Goal: Task Accomplishment & Management: Use online tool/utility

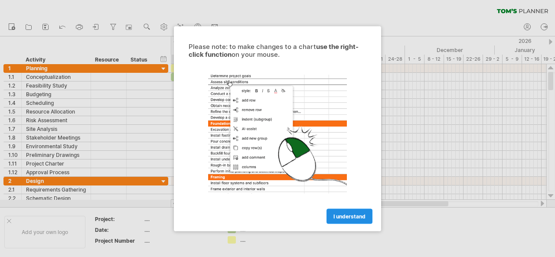
click at [353, 215] on span "I understand" at bounding box center [349, 216] width 32 height 6
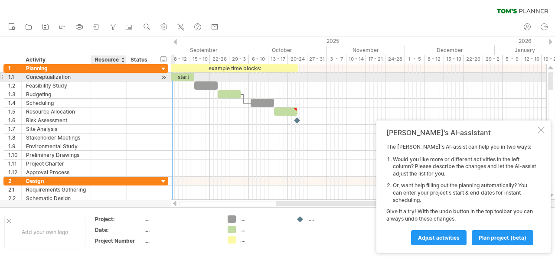
click at [123, 78] on div at bounding box center [125, 77] width 4 height 9
click at [74, 78] on div "Conceptualization" at bounding box center [56, 77] width 60 height 8
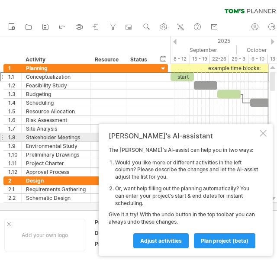
click at [265, 134] on div at bounding box center [263, 133] width 7 height 7
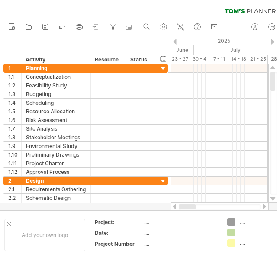
drag, startPoint x: 217, startPoint y: 208, endPoint x: 165, endPoint y: 209, distance: 52.4
click at [165, 209] on div "Trying to reach [DOMAIN_NAME] Connected again... 0% clear filter new 1" at bounding box center [138, 130] width 277 height 260
drag, startPoint x: 208, startPoint y: 207, endPoint x: 174, endPoint y: 206, distance: 33.8
click at [174, 206] on div at bounding box center [220, 207] width 98 height 9
drag, startPoint x: 204, startPoint y: 206, endPoint x: 179, endPoint y: 206, distance: 25.1
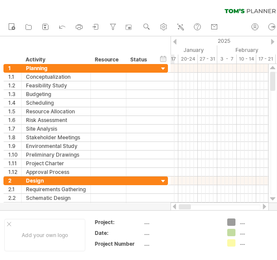
click at [179, 206] on div at bounding box center [185, 207] width 12 height 5
click at [178, 207] on div at bounding box center [220, 207] width 98 height 9
click at [174, 206] on div at bounding box center [174, 207] width 7 height 6
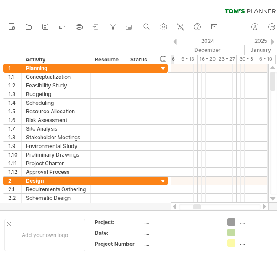
click at [174, 206] on div at bounding box center [174, 207] width 7 height 6
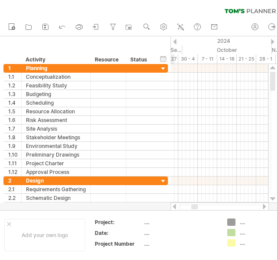
click at [174, 206] on div at bounding box center [174, 207] width 7 height 6
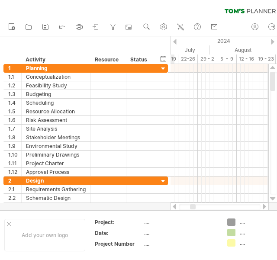
click at [174, 206] on div at bounding box center [174, 207] width 7 height 6
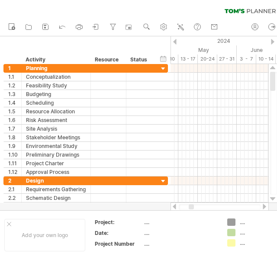
click at [175, 42] on div at bounding box center [174, 42] width 3 height 6
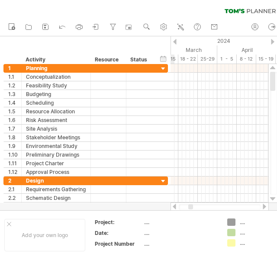
click at [175, 42] on div at bounding box center [174, 42] width 3 height 6
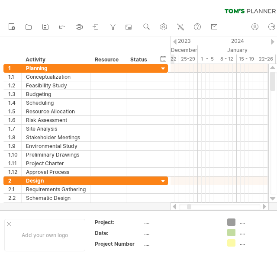
click at [175, 42] on div at bounding box center [174, 42] width 3 height 6
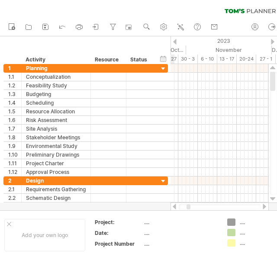
click at [175, 42] on div at bounding box center [174, 42] width 3 height 6
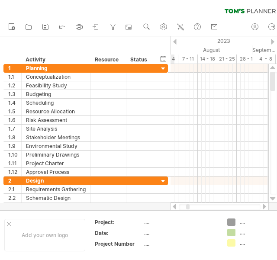
click at [175, 42] on div at bounding box center [174, 42] width 3 height 6
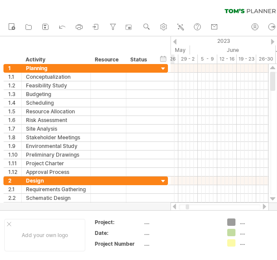
click at [175, 42] on div at bounding box center [174, 42] width 3 height 6
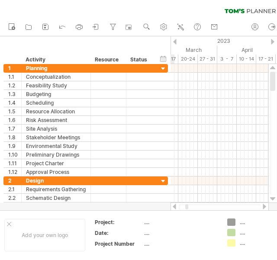
click at [175, 42] on div at bounding box center [174, 42] width 3 height 6
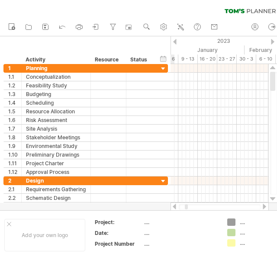
click at [175, 42] on div at bounding box center [174, 42] width 3 height 6
click at [175, 41] on div at bounding box center [174, 42] width 3 height 6
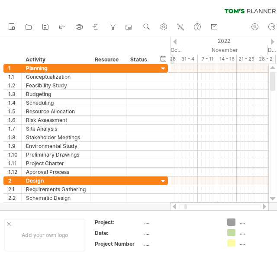
click at [175, 41] on div at bounding box center [174, 42] width 3 height 6
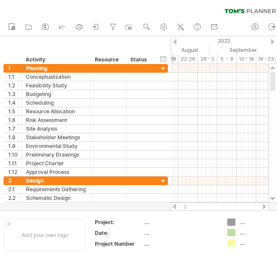
click at [175, 41] on div at bounding box center [174, 42] width 3 height 6
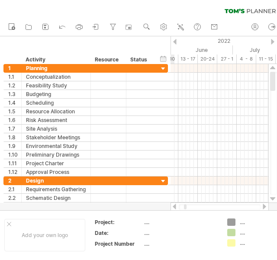
click at [175, 41] on div at bounding box center [174, 42] width 3 height 6
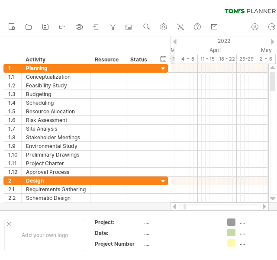
click at [175, 41] on div at bounding box center [174, 42] width 3 height 6
click at [174, 41] on div at bounding box center [174, 42] width 3 height 6
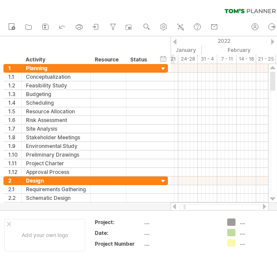
click at [174, 41] on div at bounding box center [174, 42] width 3 height 6
drag, startPoint x: 184, startPoint y: 208, endPoint x: 176, endPoint y: 211, distance: 8.0
click at [176, 211] on div "Trying to reach [DOMAIN_NAME] Connected again... 0% clear filter new 1" at bounding box center [138, 130] width 277 height 260
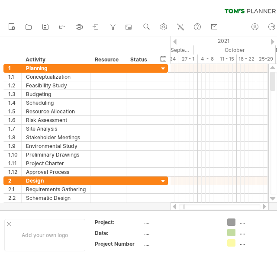
click at [174, 42] on div at bounding box center [174, 42] width 3 height 6
click at [174, 210] on div at bounding box center [220, 207] width 98 height 9
click at [174, 207] on div at bounding box center [174, 207] width 7 height 6
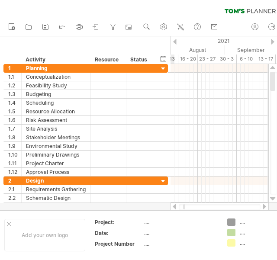
click at [174, 207] on div at bounding box center [174, 207] width 7 height 6
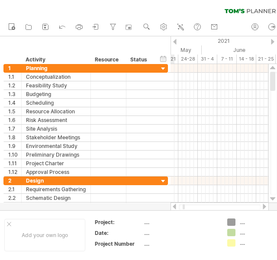
click at [174, 207] on div at bounding box center [174, 207] width 7 height 6
click at [174, 209] on div at bounding box center [174, 207] width 7 height 6
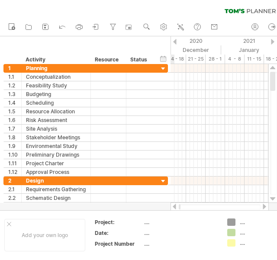
drag, startPoint x: 183, startPoint y: 207, endPoint x: 177, endPoint y: 207, distance: 6.1
click at [177, 207] on div at bounding box center [220, 207] width 98 height 9
drag, startPoint x: 182, startPoint y: 208, endPoint x: 175, endPoint y: 208, distance: 6.1
click at [175, 208] on div at bounding box center [220, 207] width 98 height 9
click at [176, 207] on div at bounding box center [174, 207] width 7 height 6
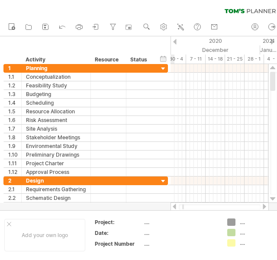
click at [176, 207] on div at bounding box center [174, 207] width 7 height 6
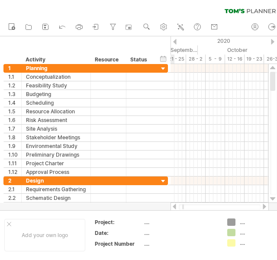
click at [176, 207] on div at bounding box center [174, 207] width 7 height 6
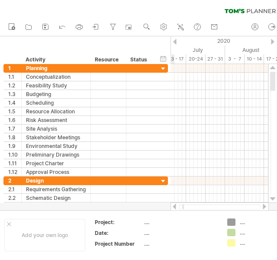
click at [176, 207] on div at bounding box center [174, 207] width 7 height 6
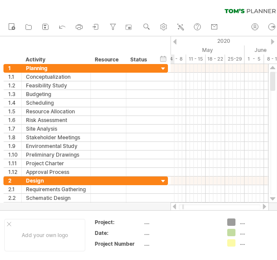
click at [176, 207] on div at bounding box center [174, 207] width 7 height 6
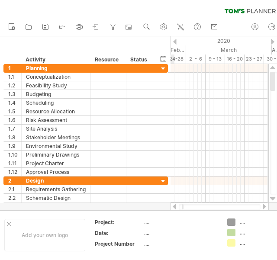
click at [176, 207] on div at bounding box center [174, 207] width 7 height 6
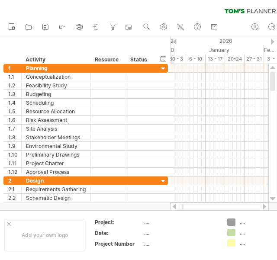
click at [176, 207] on div at bounding box center [174, 207] width 7 height 6
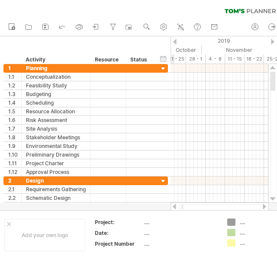
click at [176, 207] on div at bounding box center [174, 207] width 7 height 6
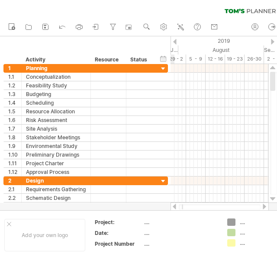
click at [176, 206] on div at bounding box center [174, 207] width 7 height 6
click at [176, 205] on div at bounding box center [174, 207] width 7 height 6
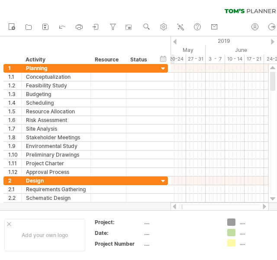
click at [176, 205] on div at bounding box center [174, 207] width 7 height 6
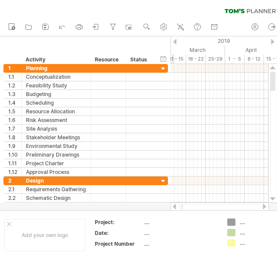
click at [175, 205] on div at bounding box center [174, 207] width 7 height 6
click at [175, 209] on div at bounding box center [174, 207] width 7 height 6
click at [108, 60] on div "Resource" at bounding box center [108, 59] width 26 height 9
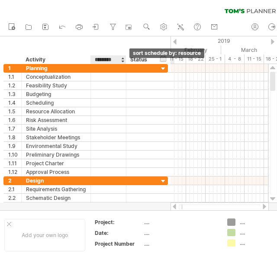
click at [122, 63] on div at bounding box center [122, 59] width 3 height 9
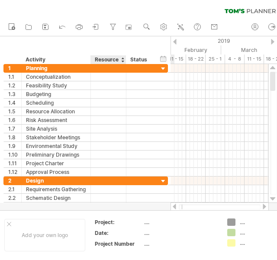
click at [140, 59] on div "Status" at bounding box center [139, 59] width 19 height 9
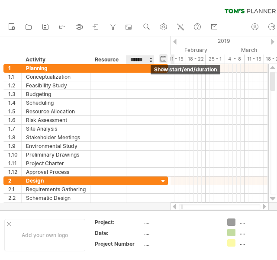
click at [164, 61] on div "hide start/end/duration show start/end/duration" at bounding box center [163, 58] width 8 height 9
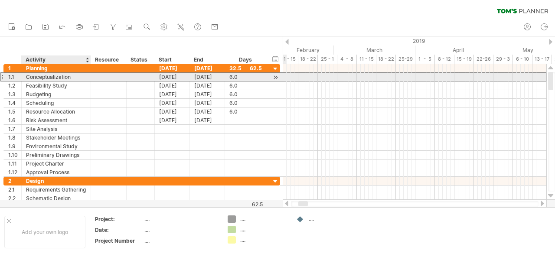
click at [65, 79] on div "Conceptualization" at bounding box center [56, 77] width 60 height 8
click at [72, 78] on input "**********" at bounding box center [56, 77] width 60 height 8
type input "*"
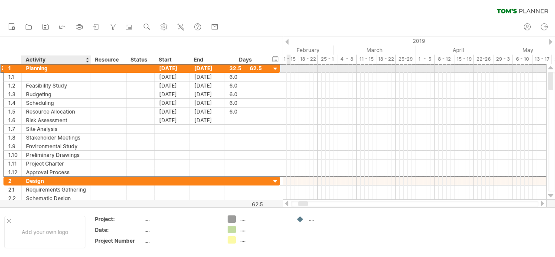
click at [73, 68] on div "Planning" at bounding box center [56, 68] width 60 height 8
type input "*"
type input "**********"
click at [180, 68] on div "[DATE]" at bounding box center [172, 68] width 35 height 8
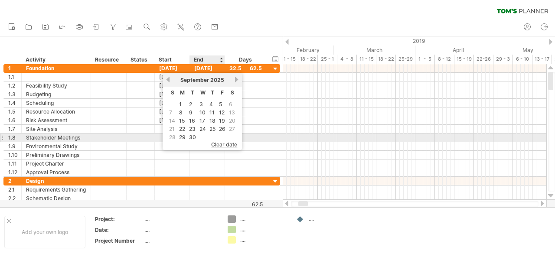
click at [227, 141] on span "clear date" at bounding box center [224, 144] width 26 height 6
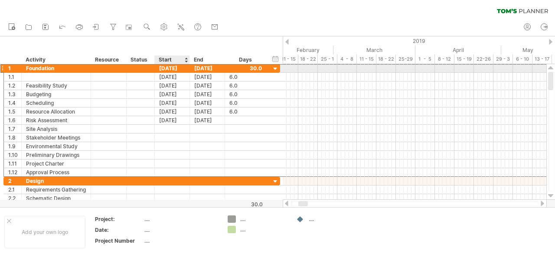
click at [179, 68] on div "[DATE]" at bounding box center [172, 68] width 35 height 8
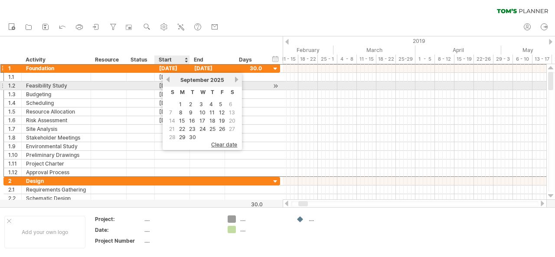
click at [169, 83] on div "previous next [DATE]" at bounding box center [201, 80] width 79 height 14
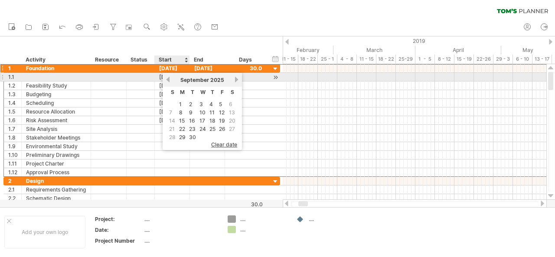
click at [169, 79] on link "previous" at bounding box center [168, 79] width 6 height 6
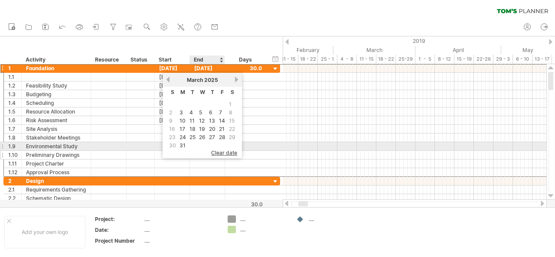
click at [221, 149] on span "clear date" at bounding box center [224, 152] width 26 height 6
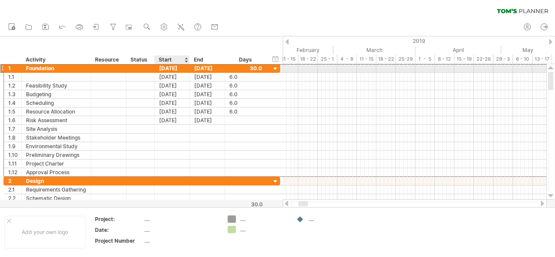
click at [182, 68] on div "[DATE]" at bounding box center [172, 68] width 35 height 8
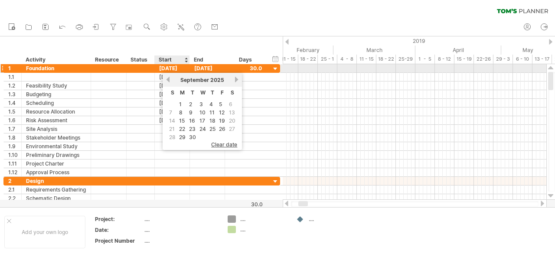
click at [182, 68] on div "[DATE]" at bounding box center [172, 68] width 35 height 8
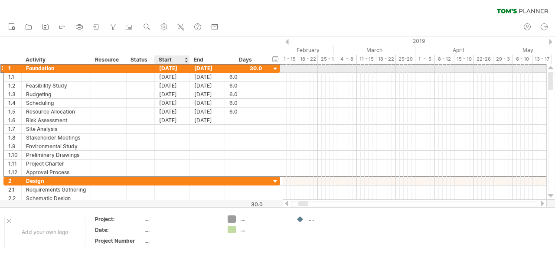
click at [182, 68] on div "[DATE]" at bounding box center [172, 68] width 35 height 8
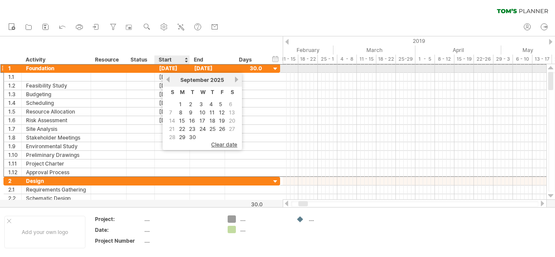
click at [182, 68] on div "[DATE]" at bounding box center [172, 68] width 35 height 8
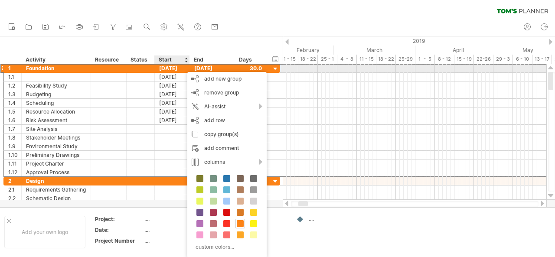
click at [180, 67] on div "[DATE]" at bounding box center [172, 68] width 35 height 8
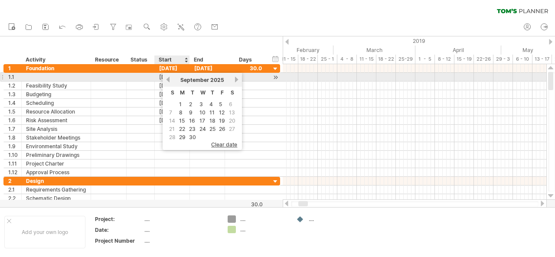
click at [167, 78] on link "previous" at bounding box center [168, 79] width 6 height 6
click at [171, 79] on div "[DATE]" at bounding box center [202, 80] width 63 height 6
click at [170, 78] on link "previous" at bounding box center [168, 79] width 6 height 6
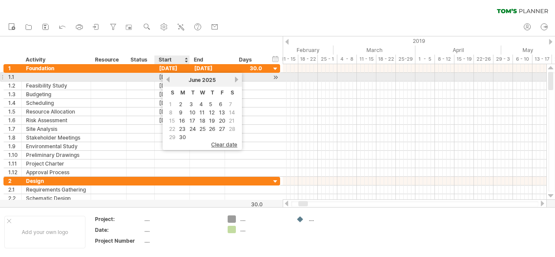
click at [170, 78] on link "previous" at bounding box center [168, 79] width 6 height 6
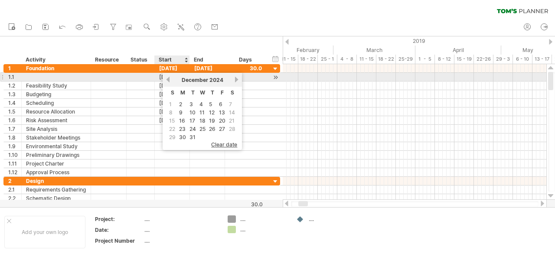
click at [170, 78] on link "previous" at bounding box center [168, 79] width 6 height 6
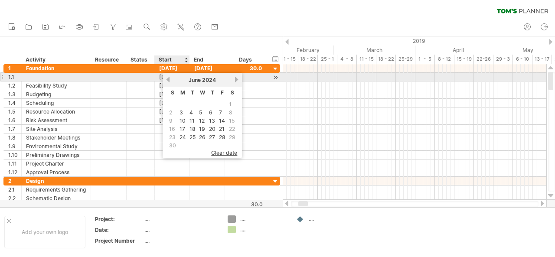
click at [170, 78] on link "previous" at bounding box center [168, 79] width 6 height 6
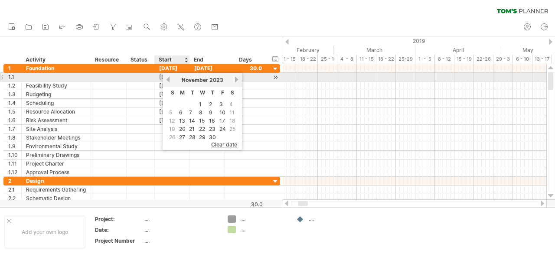
click at [170, 78] on link "previous" at bounding box center [168, 79] width 6 height 6
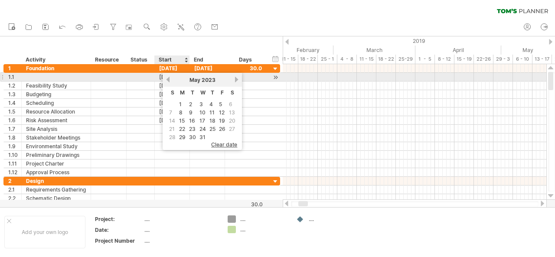
click at [170, 78] on link "previous" at bounding box center [168, 79] width 6 height 6
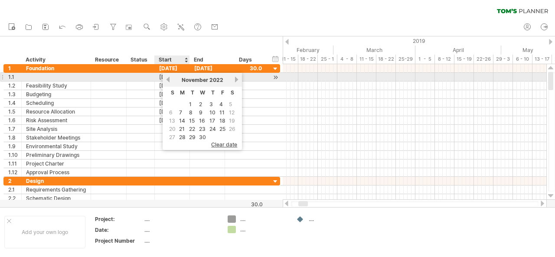
click at [170, 78] on link "previous" at bounding box center [168, 79] width 6 height 6
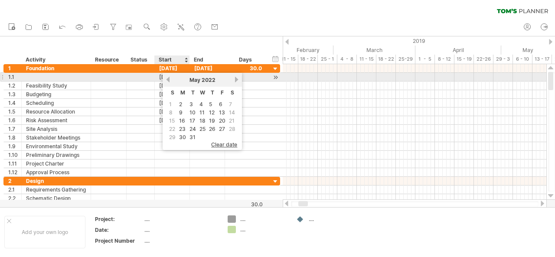
click at [170, 78] on link "previous" at bounding box center [168, 79] width 6 height 6
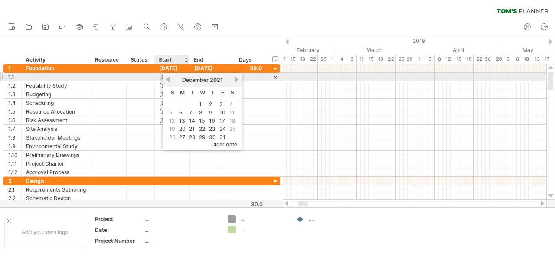
click at [170, 78] on link "previous" at bounding box center [168, 79] width 6 height 6
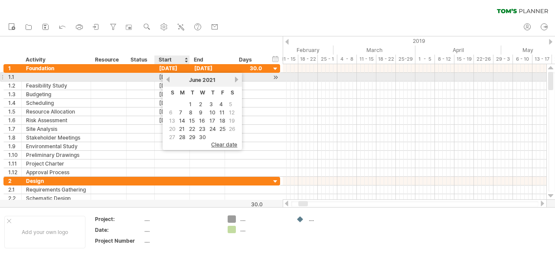
click at [170, 78] on link "previous" at bounding box center [168, 79] width 6 height 6
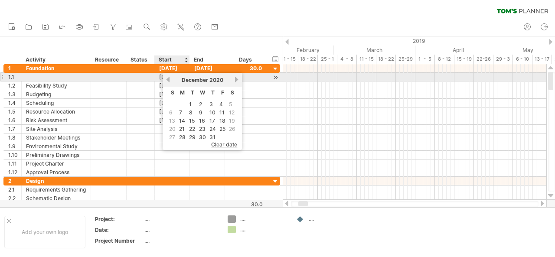
click at [170, 78] on link "previous" at bounding box center [168, 79] width 6 height 6
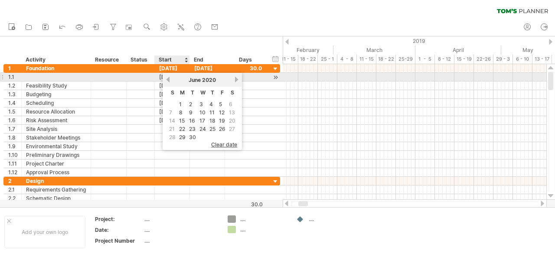
click at [170, 78] on link "previous" at bounding box center [168, 79] width 6 height 6
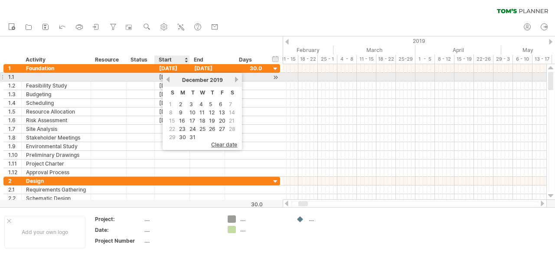
click at [170, 78] on link "previous" at bounding box center [168, 79] width 6 height 6
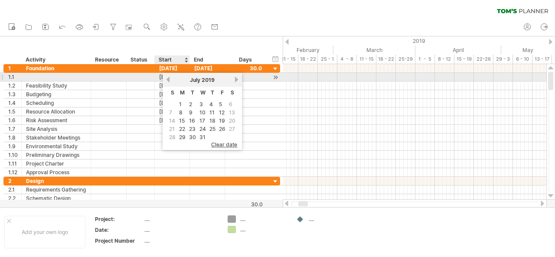
click at [170, 78] on link "previous" at bounding box center [168, 79] width 6 height 6
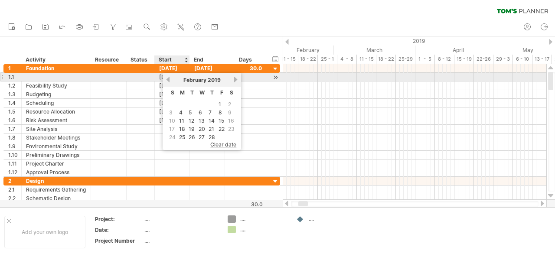
click at [170, 78] on link "previous" at bounding box center [168, 79] width 6 height 6
click at [236, 79] on link "next" at bounding box center [236, 79] width 6 height 6
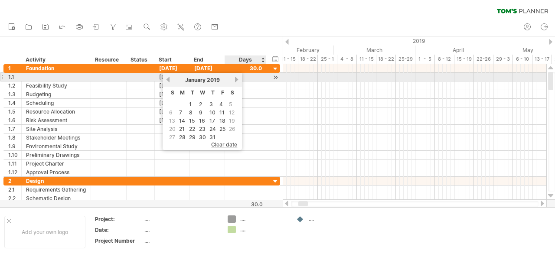
click at [236, 80] on link "next" at bounding box center [236, 79] width 6 height 6
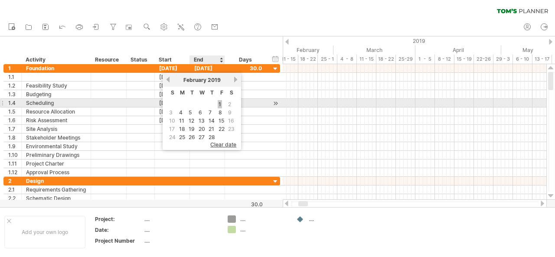
click at [220, 103] on link "1" at bounding box center [220, 104] width 4 height 8
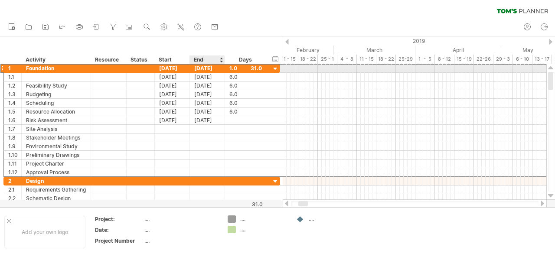
click at [218, 70] on div "[DATE]" at bounding box center [207, 68] width 35 height 8
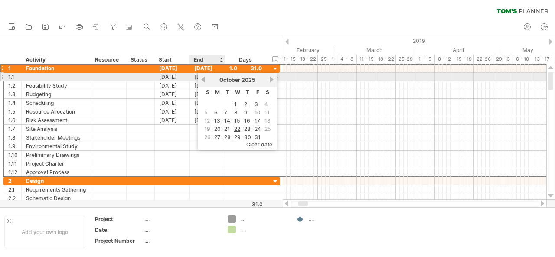
click at [204, 80] on link "previous" at bounding box center [203, 79] width 6 height 6
click at [204, 79] on link "previous" at bounding box center [203, 79] width 6 height 6
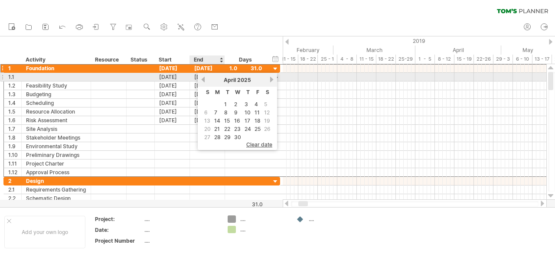
click at [204, 79] on link "previous" at bounding box center [203, 79] width 6 height 6
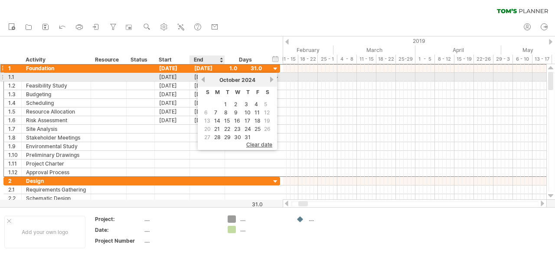
click at [204, 79] on link "previous" at bounding box center [203, 79] width 6 height 6
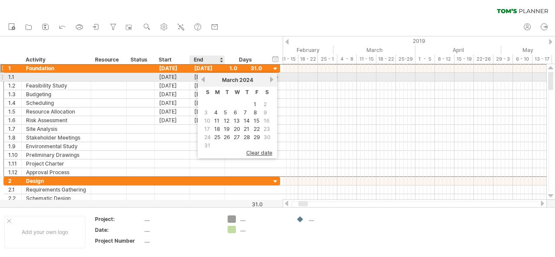
click at [204, 79] on link "previous" at bounding box center [203, 79] width 6 height 6
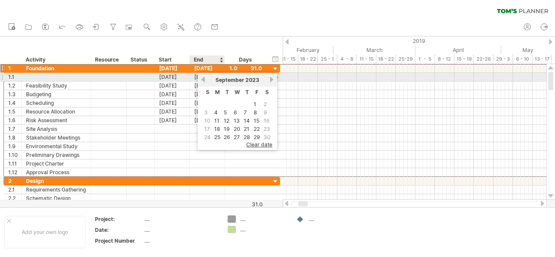
click at [204, 79] on link "previous" at bounding box center [203, 79] width 6 height 6
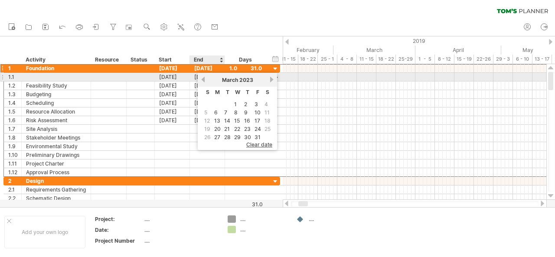
click at [204, 79] on link "previous" at bounding box center [203, 79] width 6 height 6
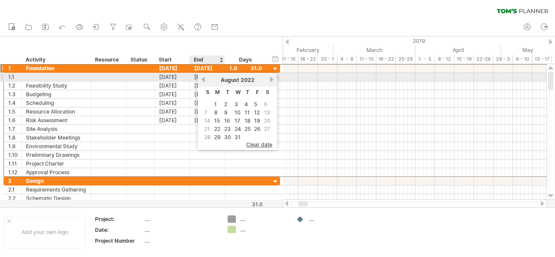
click at [204, 79] on link "previous" at bounding box center [203, 79] width 6 height 6
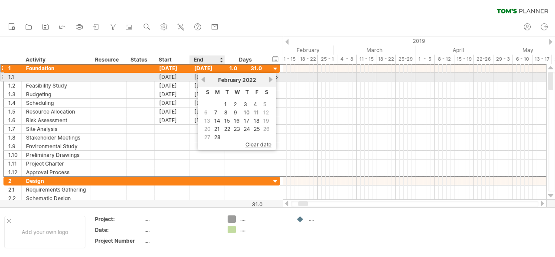
click at [204, 79] on link "previous" at bounding box center [203, 79] width 6 height 6
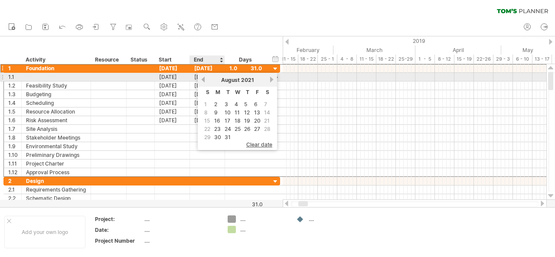
click at [204, 79] on link "previous" at bounding box center [203, 79] width 6 height 6
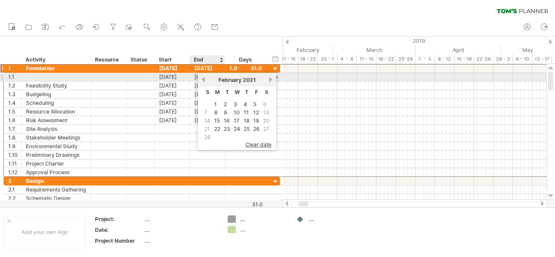
click at [204, 79] on link "previous" at bounding box center [203, 79] width 6 height 6
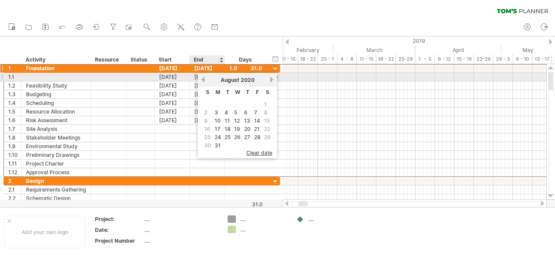
click at [204, 79] on link "previous" at bounding box center [203, 79] width 6 height 6
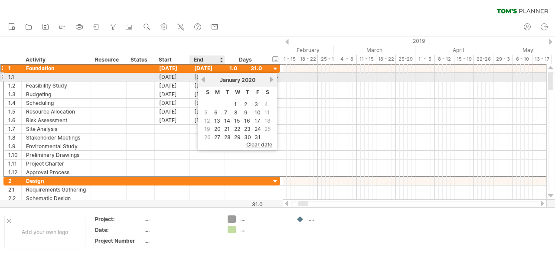
click at [204, 79] on link "previous" at bounding box center [203, 79] width 6 height 6
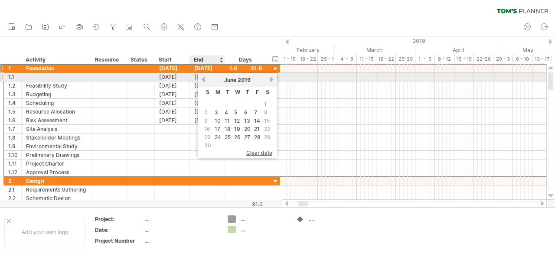
click at [204, 79] on link "previous" at bounding box center [203, 79] width 6 height 6
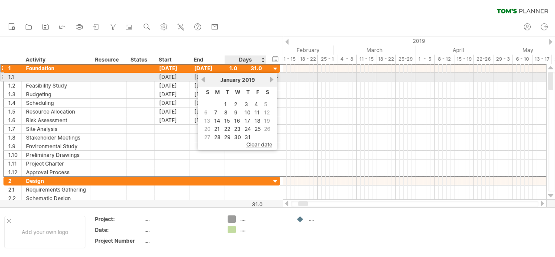
click at [270, 78] on link "next" at bounding box center [271, 79] width 6 height 6
click at [270, 79] on link "next" at bounding box center [270, 79] width 6 height 6
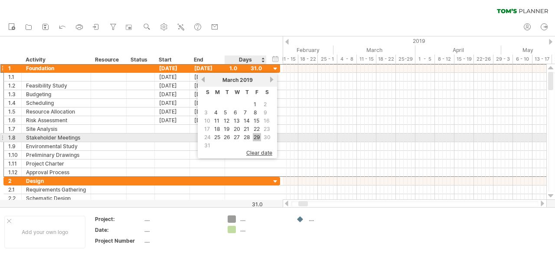
click at [257, 135] on link "29" at bounding box center [257, 137] width 8 height 8
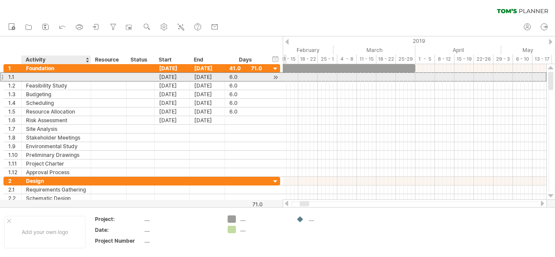
click at [61, 74] on div at bounding box center [56, 77] width 60 height 8
click at [180, 77] on div "[DATE]" at bounding box center [172, 77] width 35 height 8
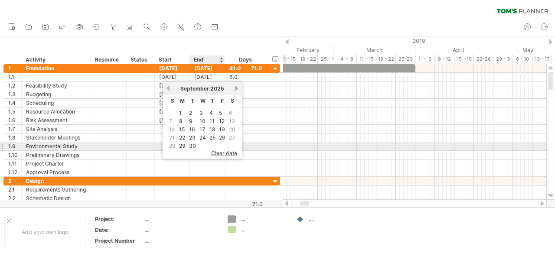
click at [227, 151] on span "clear date" at bounding box center [224, 153] width 26 height 6
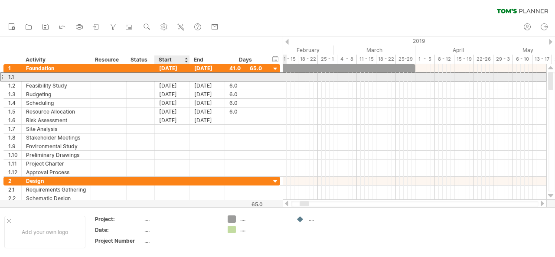
click at [168, 78] on div at bounding box center [172, 77] width 35 height 8
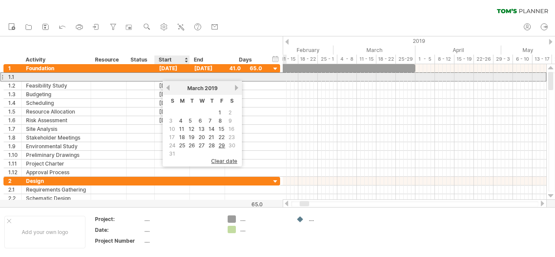
click at [168, 78] on div at bounding box center [172, 77] width 35 height 8
click at [103, 77] on div at bounding box center [108, 77] width 26 height 8
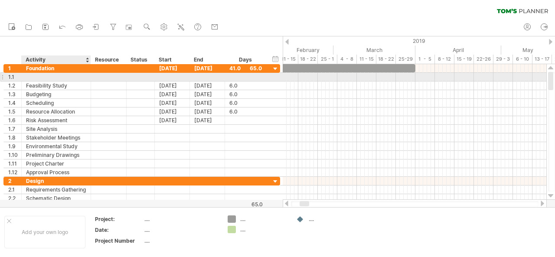
click at [31, 77] on div at bounding box center [56, 77] width 60 height 8
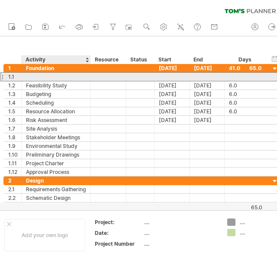
click at [51, 75] on div at bounding box center [56, 77] width 60 height 8
click at [56, 79] on div at bounding box center [56, 77] width 60 height 8
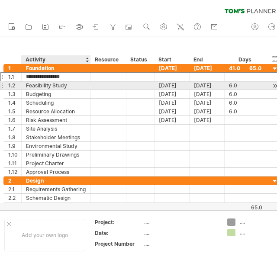
type input "**********"
click at [68, 88] on div "Feasibility Study" at bounding box center [56, 85] width 60 height 8
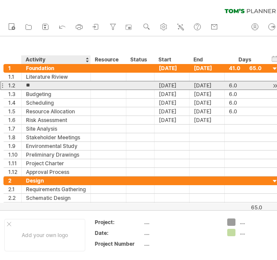
type input "*"
type input "**********"
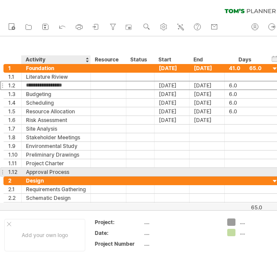
click at [74, 170] on div "Approval Process" at bounding box center [56, 172] width 60 height 8
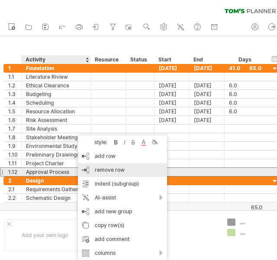
click at [106, 170] on span "remove row" at bounding box center [110, 170] width 30 height 6
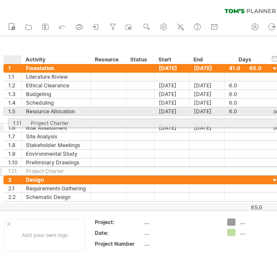
drag, startPoint x: 11, startPoint y: 165, endPoint x: 14, endPoint y: 122, distance: 43.0
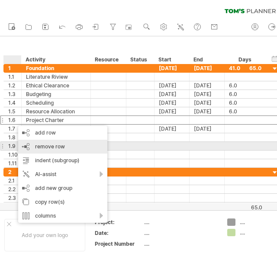
click at [56, 146] on span "remove row" at bounding box center [50, 146] width 30 height 6
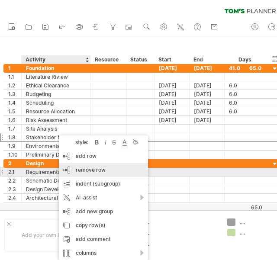
click at [86, 172] on span "remove row" at bounding box center [91, 170] width 30 height 6
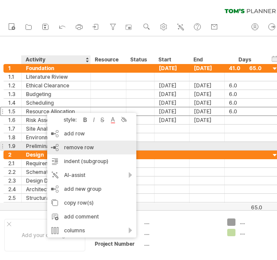
click at [66, 149] on span "remove row" at bounding box center [79, 147] width 30 height 6
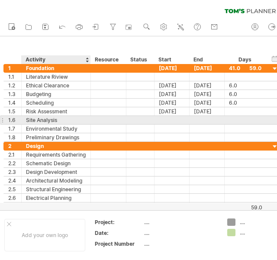
click at [44, 120] on div "Site Analysis" at bounding box center [56, 120] width 60 height 8
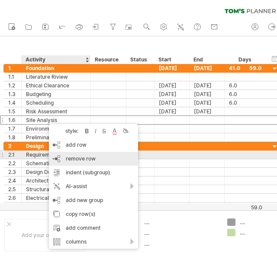
click at [90, 159] on span "remove row" at bounding box center [81, 159] width 30 height 6
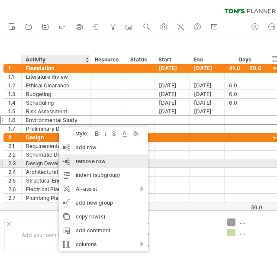
click at [87, 160] on span "remove row" at bounding box center [91, 161] width 30 height 6
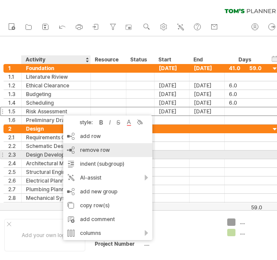
click at [107, 152] on span "remove row" at bounding box center [95, 150] width 30 height 6
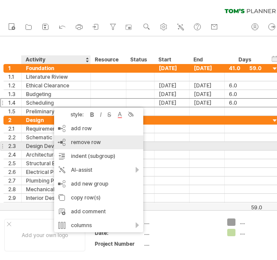
click at [93, 145] on span "remove row" at bounding box center [86, 142] width 30 height 6
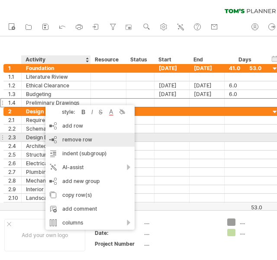
click at [88, 140] on span "remove row" at bounding box center [77, 139] width 30 height 6
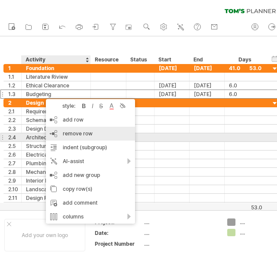
click at [87, 134] on span "remove row" at bounding box center [78, 133] width 30 height 6
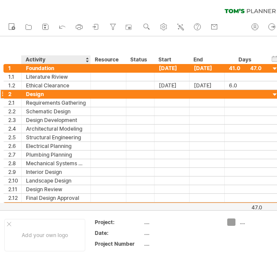
click at [44, 94] on div "Design" at bounding box center [56, 94] width 60 height 8
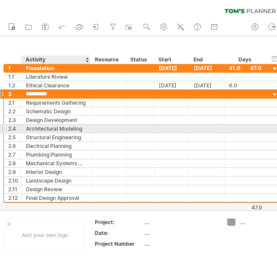
type input "**********"
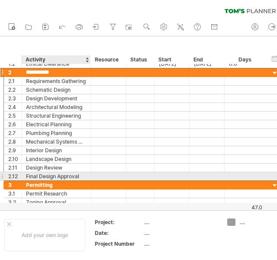
click at [49, 175] on div "Final Design Approval" at bounding box center [56, 176] width 60 height 8
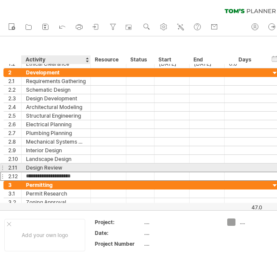
click at [47, 165] on div "Design Review" at bounding box center [56, 168] width 60 height 8
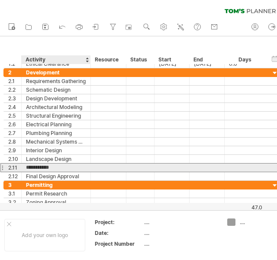
type input "**********"
click at [64, 166] on input "**********" at bounding box center [56, 168] width 60 height 8
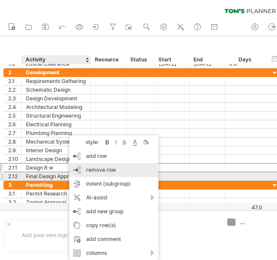
click at [91, 173] on span "remove row" at bounding box center [101, 170] width 30 height 6
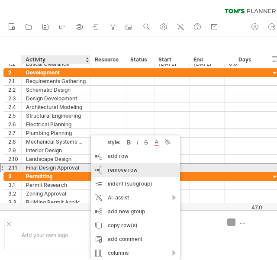
click at [108, 167] on span "remove row" at bounding box center [123, 170] width 30 height 6
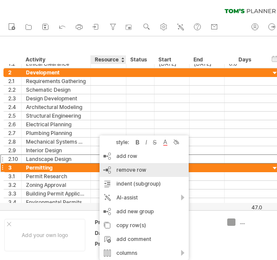
click at [140, 169] on span "remove row" at bounding box center [132, 170] width 30 height 6
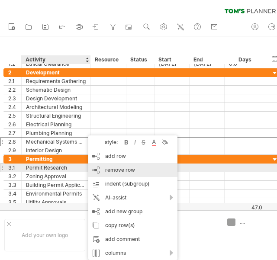
click at [121, 170] on span "remove row" at bounding box center [120, 170] width 30 height 6
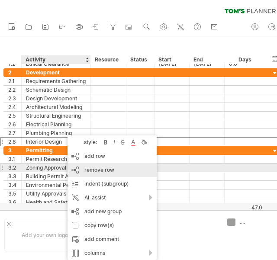
click at [114, 172] on div "remove row remove selected rows" at bounding box center [112, 170] width 89 height 14
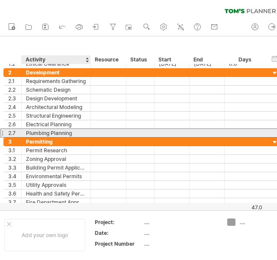
click at [66, 130] on div "Plumbing Planning" at bounding box center [56, 133] width 60 height 8
click at [84, 130] on input "**********" at bounding box center [56, 133] width 60 height 8
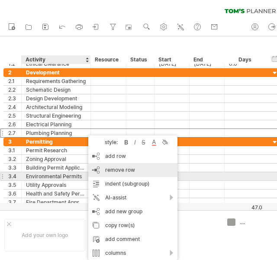
click at [130, 173] on span "remove row" at bounding box center [120, 170] width 30 height 6
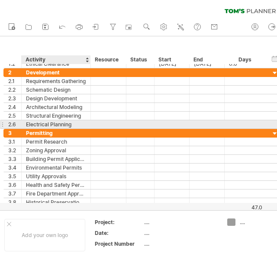
click at [80, 127] on div "Electrical Planning" at bounding box center [56, 124] width 60 height 8
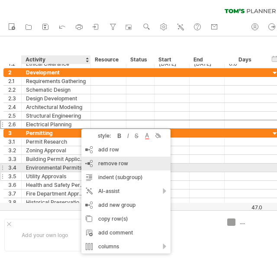
click at [118, 166] on span "remove row" at bounding box center [113, 163] width 30 height 6
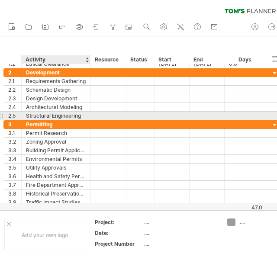
click at [67, 115] on div "Structural Engineering" at bounding box center [56, 116] width 60 height 8
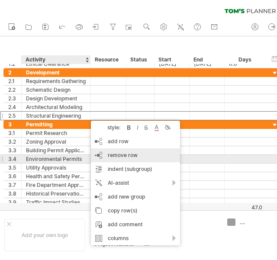
click at [129, 155] on span "remove row" at bounding box center [123, 155] width 30 height 6
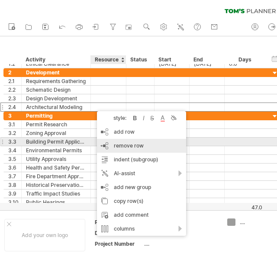
click at [127, 144] on span "remove row" at bounding box center [129, 146] width 30 height 6
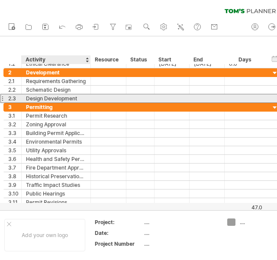
click at [51, 98] on div "Design Development" at bounding box center [56, 98] width 60 height 8
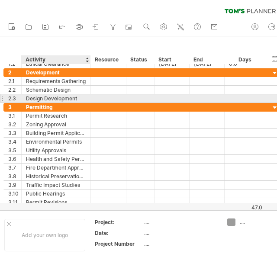
click at [88, 99] on div at bounding box center [90, 98] width 4 height 9
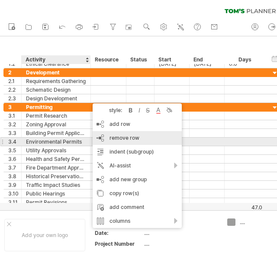
click at [117, 140] on span "remove row" at bounding box center [125, 138] width 30 height 6
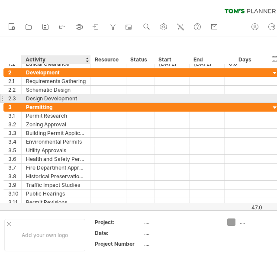
click at [85, 99] on div "Design Development" at bounding box center [56, 98] width 60 height 8
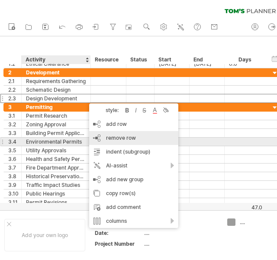
click at [124, 138] on span "remove row" at bounding box center [121, 138] width 30 height 6
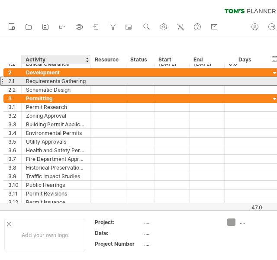
click at [78, 80] on div "Requirements Gathering" at bounding box center [56, 81] width 60 height 8
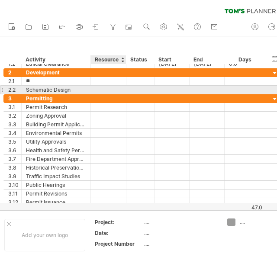
type input "*"
type input "**********"
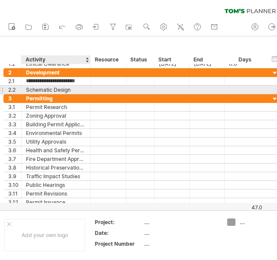
click at [80, 89] on div "Schematic Design" at bounding box center [56, 90] width 60 height 8
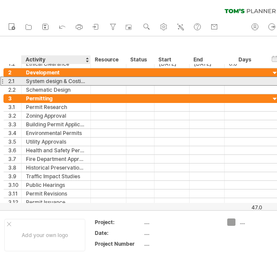
click at [91, 82] on div at bounding box center [109, 81] width 36 height 8
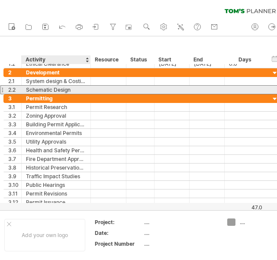
click at [74, 91] on div "Schematic Design" at bounding box center [56, 90] width 60 height 8
type input "*"
type input "**********"
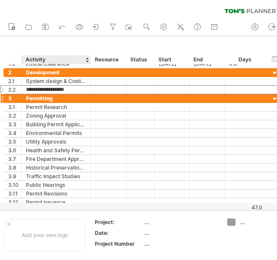
click at [55, 98] on div "Permitting" at bounding box center [56, 98] width 60 height 8
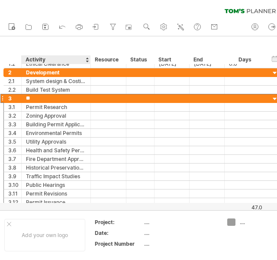
type input "*"
type input "*********"
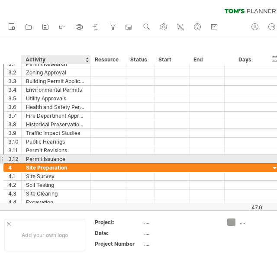
click at [55, 156] on div "Permit Issuance" at bounding box center [56, 159] width 60 height 8
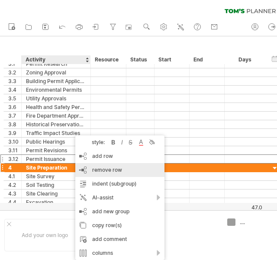
click at [99, 172] on span "remove row" at bounding box center [107, 170] width 30 height 6
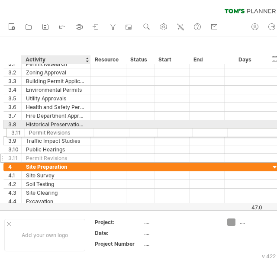
drag, startPoint x: 72, startPoint y: 148, endPoint x: 73, endPoint y: 131, distance: 16.5
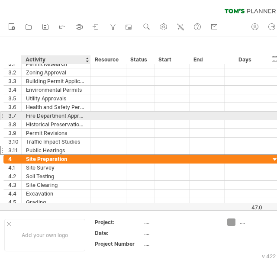
drag, startPoint x: 26, startPoint y: 149, endPoint x: 39, endPoint y: 118, distance: 33.2
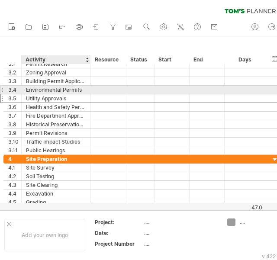
click at [38, 94] on div "Utility Approvals" at bounding box center [56, 98] width 60 height 8
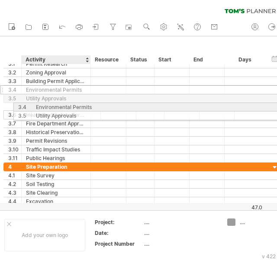
drag, startPoint x: 49, startPoint y: 88, endPoint x: 57, endPoint y: 106, distance: 19.6
click at [57, 106] on div "**********" at bounding box center [141, 111] width 276 height 103
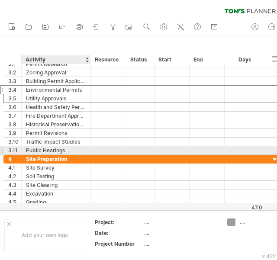
click at [47, 148] on div "Public Hearings" at bounding box center [56, 150] width 60 height 8
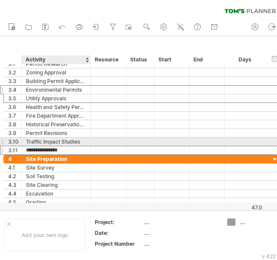
click at [46, 139] on div "Traffic Impact Studies" at bounding box center [56, 142] width 60 height 8
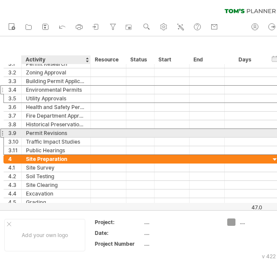
click at [50, 131] on div "Permit Revisions" at bounding box center [56, 133] width 60 height 8
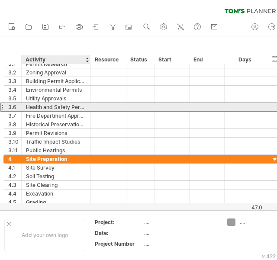
click at [49, 110] on div "Health and Safety Permits" at bounding box center [56, 107] width 60 height 8
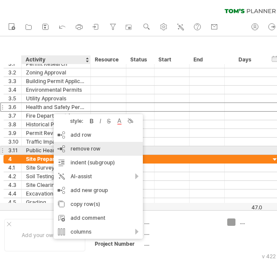
drag, startPoint x: 83, startPoint y: 151, endPoint x: 79, endPoint y: 143, distance: 8.3
click at [84, 150] on span "remove row" at bounding box center [86, 149] width 30 height 6
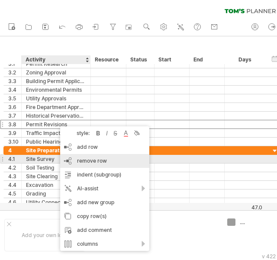
click at [84, 159] on span "remove row" at bounding box center [92, 161] width 30 height 6
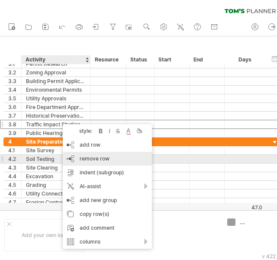
click at [91, 156] on span "remove row" at bounding box center [95, 159] width 30 height 6
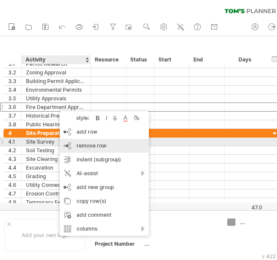
click at [99, 145] on span "remove row" at bounding box center [92, 146] width 30 height 6
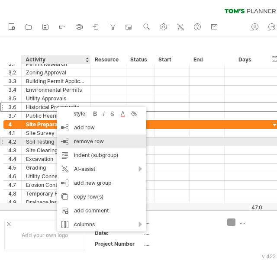
click at [96, 140] on span "remove row" at bounding box center [89, 141] width 30 height 6
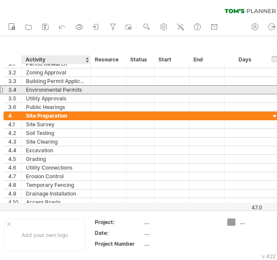
click at [48, 91] on div "Environmental Permits" at bounding box center [56, 90] width 60 height 8
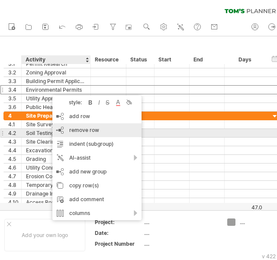
click at [84, 130] on span "remove row" at bounding box center [84, 130] width 30 height 6
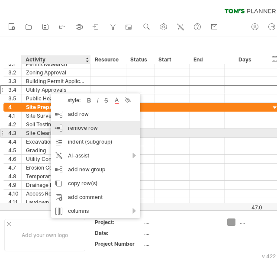
click at [90, 127] on span "remove row" at bounding box center [83, 128] width 30 height 6
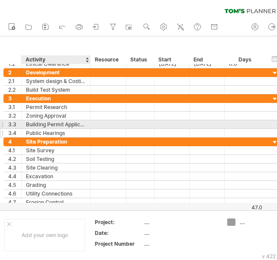
click at [62, 129] on div "Public Hearings" at bounding box center [56, 133] width 60 height 8
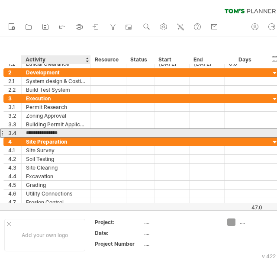
click at [68, 131] on input "**********" at bounding box center [56, 133] width 60 height 8
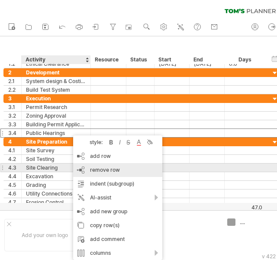
click at [102, 169] on span "remove row" at bounding box center [105, 170] width 30 height 6
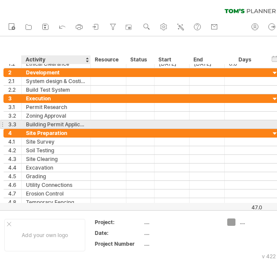
click at [62, 123] on div "Building Permit Application" at bounding box center [56, 124] width 60 height 8
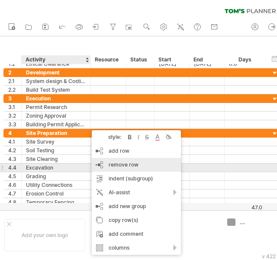
click at [131, 167] on span "remove row" at bounding box center [124, 165] width 30 height 6
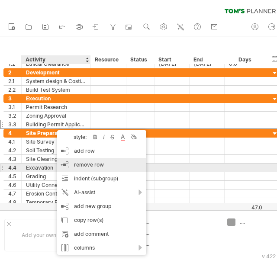
click at [105, 169] on div "remove row remove selected rows" at bounding box center [101, 165] width 89 height 14
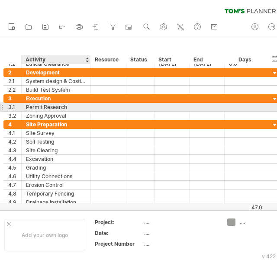
click at [41, 108] on div "Permit Research" at bounding box center [56, 107] width 60 height 8
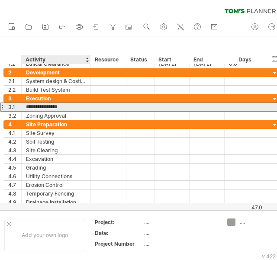
click at [72, 107] on input "**********" at bounding box center [56, 107] width 60 height 8
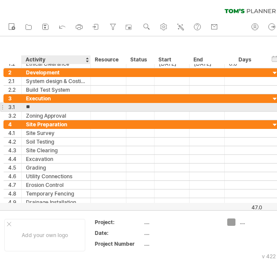
type input "*"
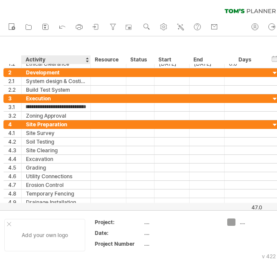
scroll to position [0, 10]
type input "**********"
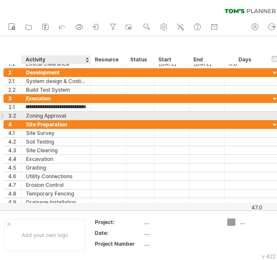
click at [70, 117] on div "Zoning Approval" at bounding box center [56, 116] width 60 height 8
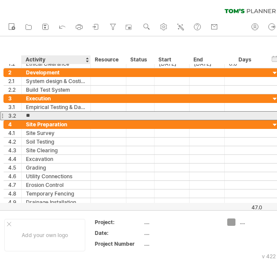
type input "*"
type input "**********"
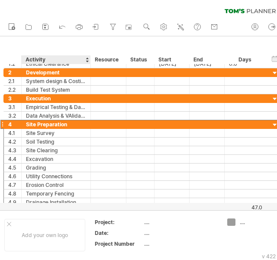
click at [68, 125] on div "Site Preparation" at bounding box center [56, 124] width 60 height 8
type input "*"
type input "******"
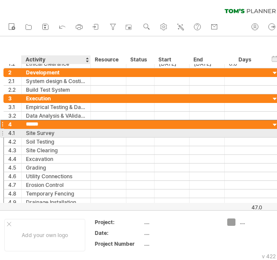
click at [56, 131] on div "Site Survey" at bounding box center [56, 133] width 60 height 8
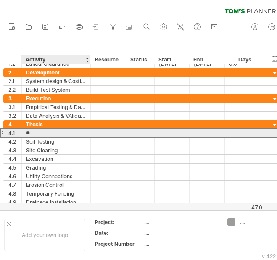
type input "*"
type input "**********"
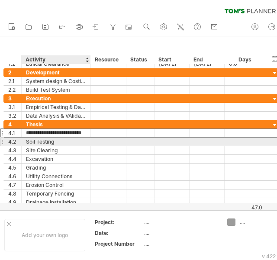
click at [75, 140] on div "Soil Testing" at bounding box center [56, 142] width 60 height 8
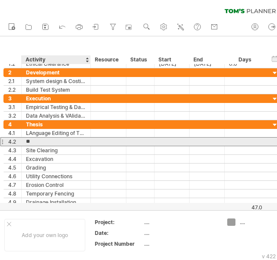
type input "*"
type input "**********"
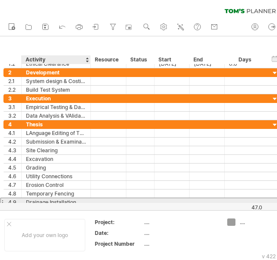
click at [45, 201] on div "Drainage Installation" at bounding box center [56, 202] width 60 height 8
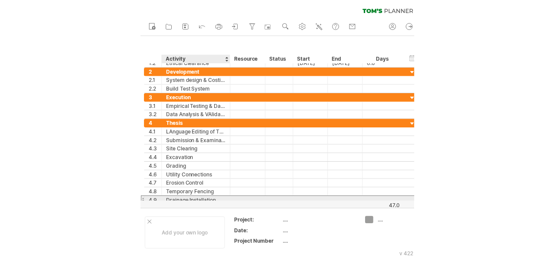
scroll to position [0, 0]
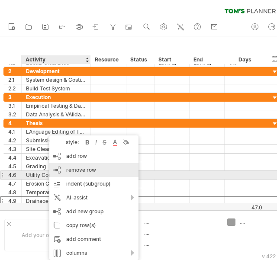
click at [72, 172] on span "remove row" at bounding box center [81, 170] width 30 height 6
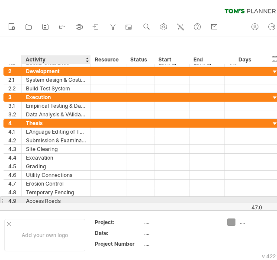
click at [57, 202] on div "Access Roads" at bounding box center [56, 201] width 60 height 8
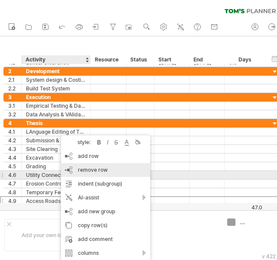
click at [80, 175] on div "remove row remove selected rows" at bounding box center [105, 170] width 89 height 14
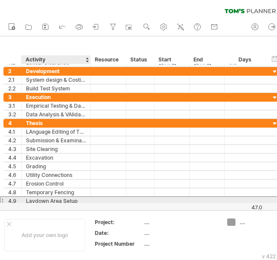
click at [61, 199] on div "Laydown Area Setup" at bounding box center [56, 201] width 60 height 8
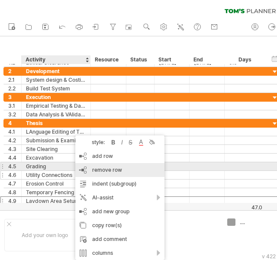
click at [97, 170] on span "remove row" at bounding box center [107, 170] width 30 height 6
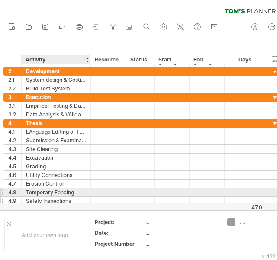
click at [69, 197] on div "Safety Inspections" at bounding box center [56, 201] width 60 height 8
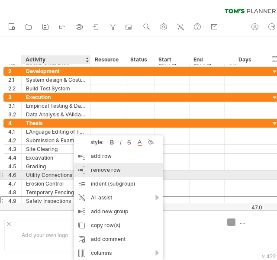
click at [91, 174] on div "remove row remove selected rows" at bounding box center [118, 170] width 89 height 14
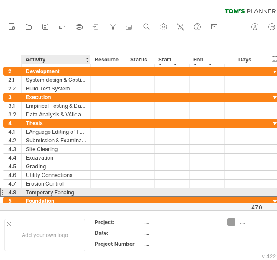
click at [71, 192] on div "Temporary Fencing" at bounding box center [56, 192] width 60 height 8
click at [0, 0] on input "**********" at bounding box center [0, 0] width 0 height 0
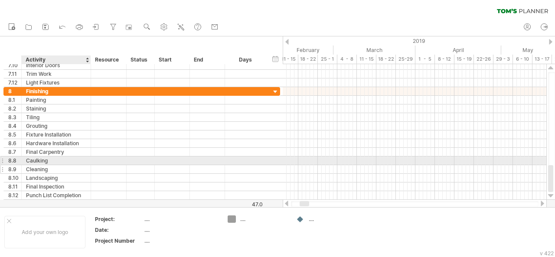
drag, startPoint x: 51, startPoint y: 203, endPoint x: 61, endPoint y: 164, distance: 39.7
click at [61, 164] on div "Trying to reach [DOMAIN_NAME] Connected again... 0% clear filter new 1" at bounding box center [277, 128] width 555 height 257
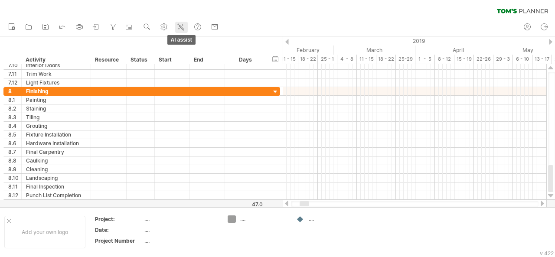
click at [180, 25] on icon at bounding box center [180, 27] width 9 height 9
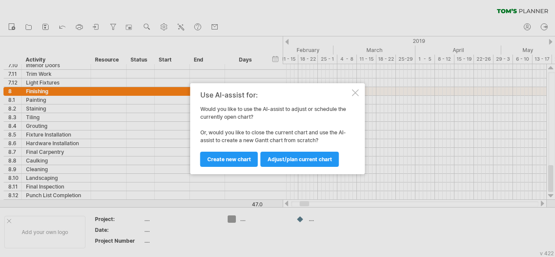
click at [352, 93] on div at bounding box center [355, 92] width 7 height 7
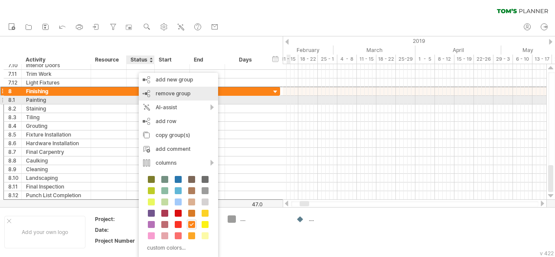
click at [168, 96] on span "remove group" at bounding box center [173, 93] width 35 height 6
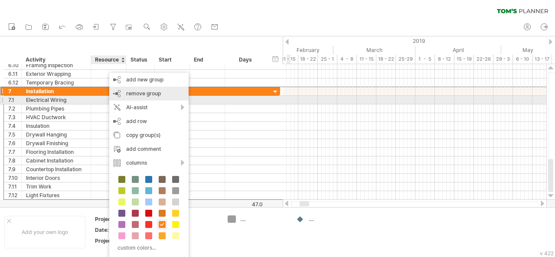
click at [143, 98] on div "remove group remove selected groups" at bounding box center [148, 94] width 79 height 14
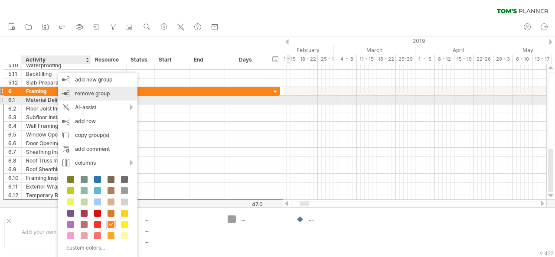
click at [90, 97] on div "remove group remove selected groups" at bounding box center [97, 94] width 79 height 14
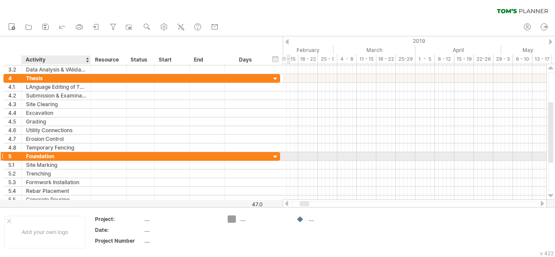
click at [61, 153] on div "Foundation" at bounding box center [56, 156] width 60 height 8
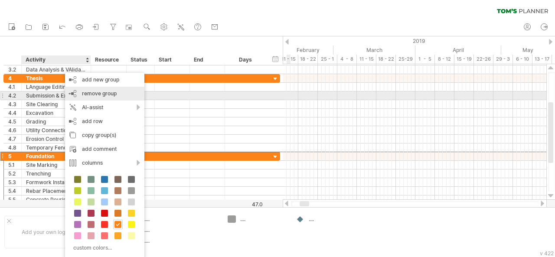
click at [97, 92] on span "remove group" at bounding box center [99, 93] width 35 height 6
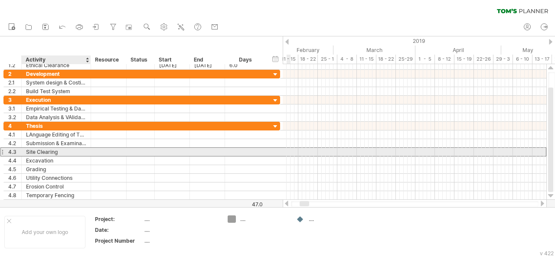
click at [46, 151] on div "Site Clearing" at bounding box center [56, 152] width 60 height 8
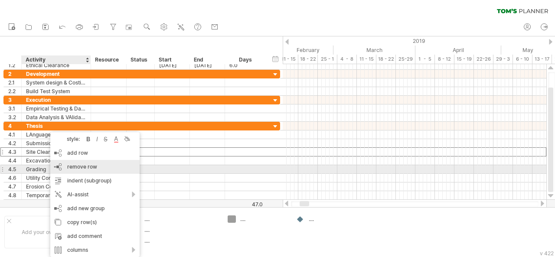
click at [75, 166] on span "remove row" at bounding box center [82, 166] width 30 height 6
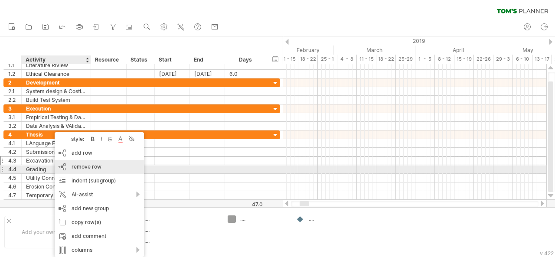
click at [86, 169] on span "remove row" at bounding box center [86, 166] width 30 height 6
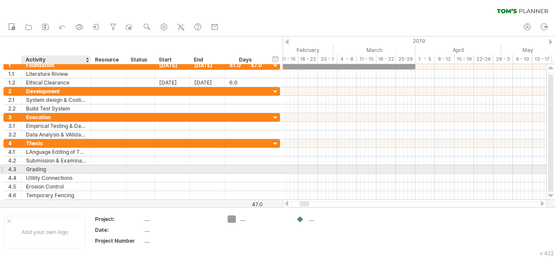
click at [54, 168] on div "Grading" at bounding box center [56, 169] width 60 height 8
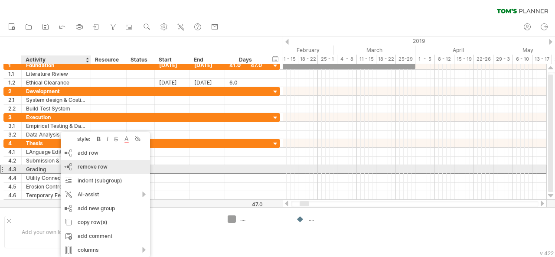
click at [101, 168] on span "remove row" at bounding box center [93, 166] width 30 height 6
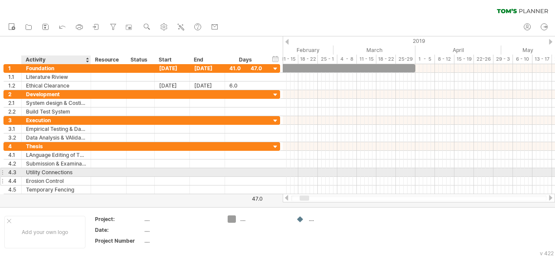
click at [53, 175] on div "**********" at bounding box center [141, 168] width 276 height 52
click at [58, 169] on div "Utility Connections" at bounding box center [56, 172] width 60 height 8
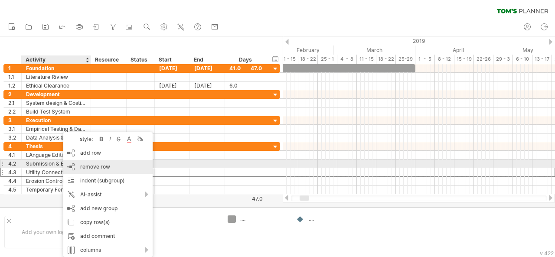
click at [91, 167] on span "remove row" at bounding box center [95, 166] width 30 height 6
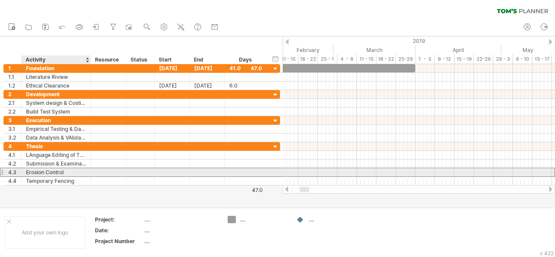
click at [62, 169] on div "Erosion Control" at bounding box center [56, 172] width 60 height 8
click at [74, 171] on input "**********" at bounding box center [56, 172] width 60 height 8
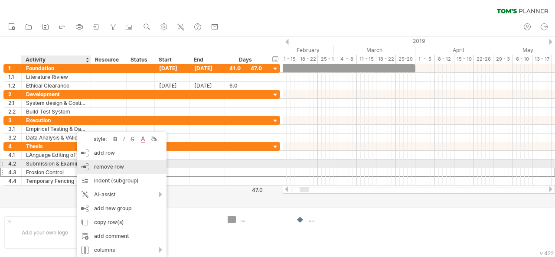
click at [97, 168] on span "remove row" at bounding box center [109, 166] width 30 height 6
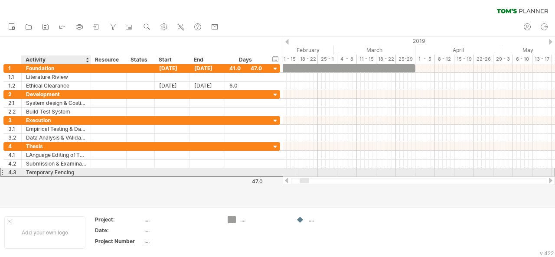
click at [69, 171] on div "Temporary Fencing" at bounding box center [56, 172] width 60 height 8
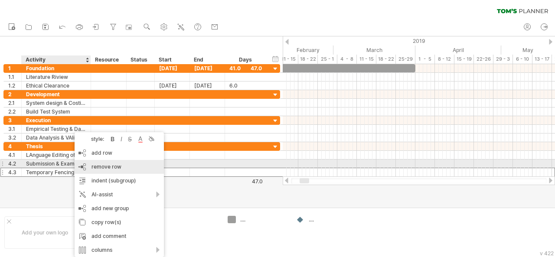
click at [97, 168] on span "remove row" at bounding box center [106, 166] width 30 height 6
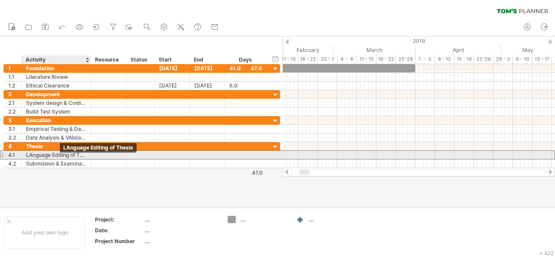
click at [33, 153] on div "LAnguage Editing of Thesis" at bounding box center [56, 155] width 60 height 8
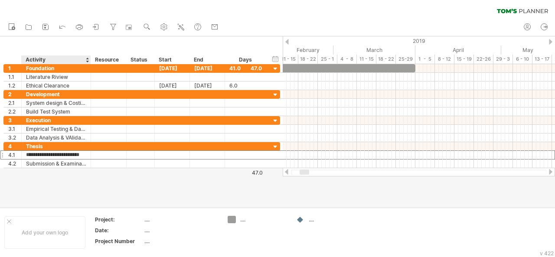
type input "**********"
click at [99, 196] on div at bounding box center [277, 121] width 555 height 171
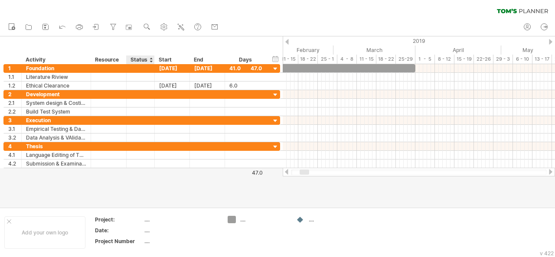
click at [138, 61] on div "Status" at bounding box center [139, 59] width 19 height 9
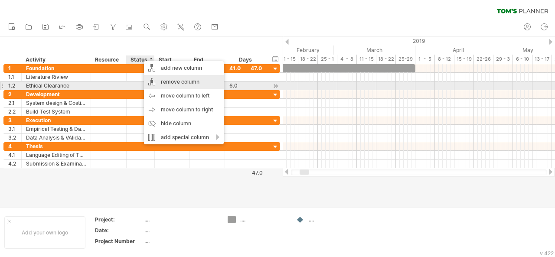
click at [181, 84] on div "remove column" at bounding box center [184, 82] width 80 height 14
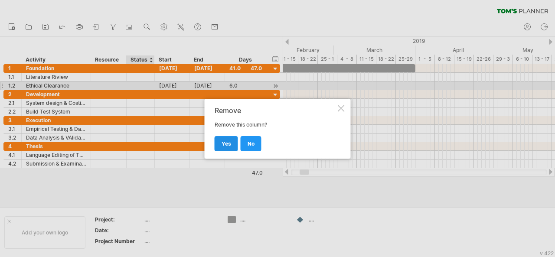
click at [222, 143] on span "yes" at bounding box center [226, 143] width 10 height 6
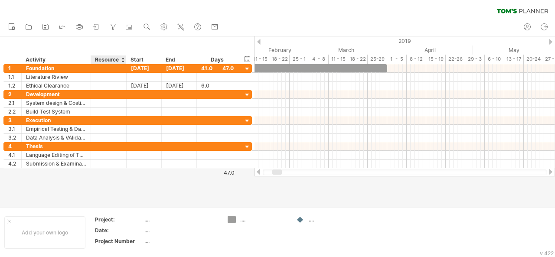
click at [107, 58] on div "Resource" at bounding box center [108, 59] width 26 height 9
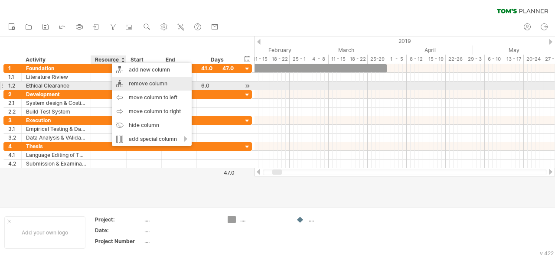
click at [136, 85] on div "remove column" at bounding box center [152, 84] width 80 height 14
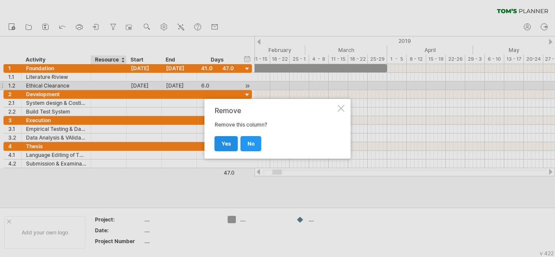
click at [228, 142] on span "yes" at bounding box center [226, 143] width 10 height 6
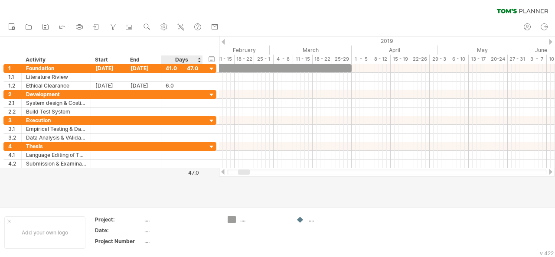
click at [182, 59] on div "Days" at bounding box center [181, 59] width 41 height 9
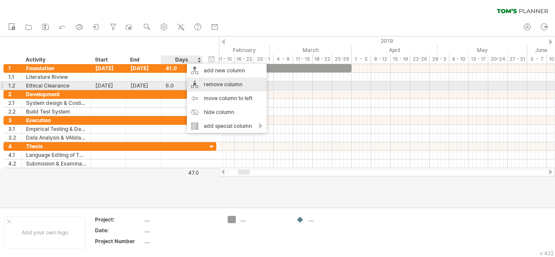
click at [223, 85] on div "remove column" at bounding box center [227, 85] width 80 height 14
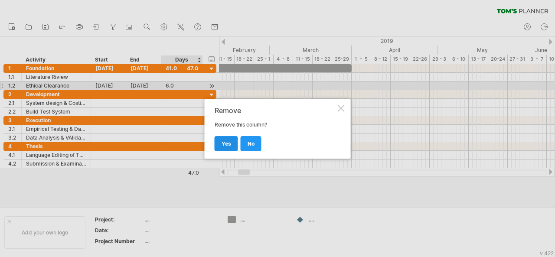
click at [224, 141] on span "yes" at bounding box center [226, 143] width 10 height 6
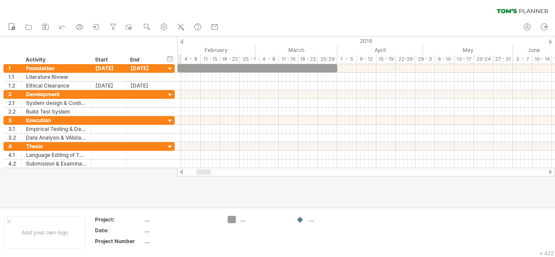
click at [206, 175] on div at bounding box center [365, 172] width 361 height 6
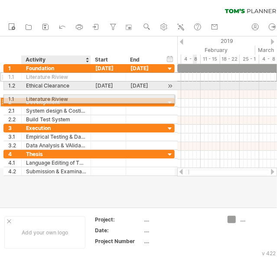
drag, startPoint x: 67, startPoint y: 78, endPoint x: 46, endPoint y: 97, distance: 28.2
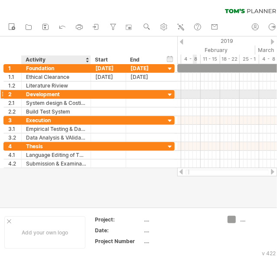
click at [66, 96] on div "Development" at bounding box center [56, 94] width 60 height 8
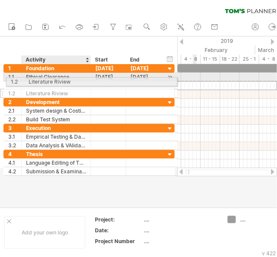
drag, startPoint x: 74, startPoint y: 88, endPoint x: 71, endPoint y: 84, distance: 5.1
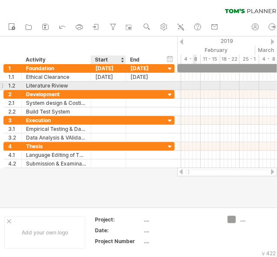
click at [105, 88] on div at bounding box center [108, 85] width 35 height 8
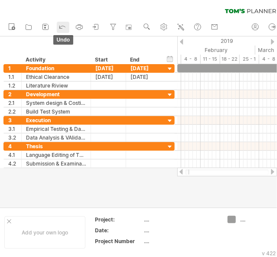
click at [63, 30] on icon at bounding box center [62, 26] width 9 height 9
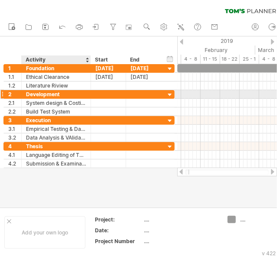
click at [66, 94] on div "Development" at bounding box center [56, 94] width 60 height 8
type input "*"
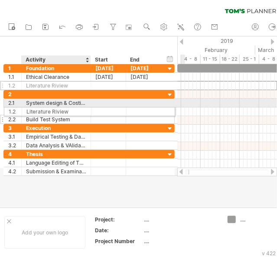
drag, startPoint x: 66, startPoint y: 84, endPoint x: 43, endPoint y: 110, distance: 34.7
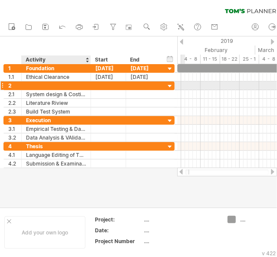
click at [38, 83] on div at bounding box center [56, 85] width 60 height 8
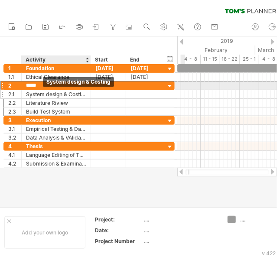
type input "**********"
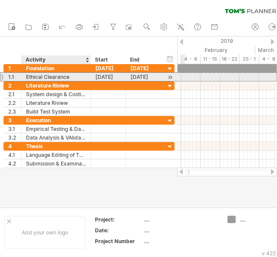
click at [52, 78] on div "Ethical Clearance" at bounding box center [56, 77] width 60 height 8
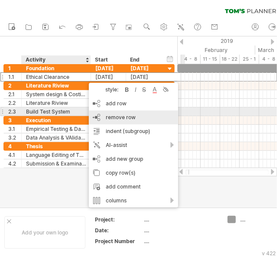
click at [120, 116] on span "remove row" at bounding box center [121, 117] width 30 height 6
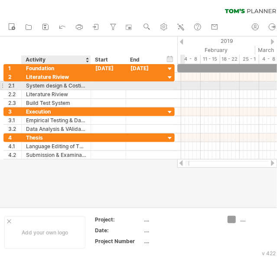
click at [36, 85] on div "System design & Costing" at bounding box center [56, 85] width 60 height 8
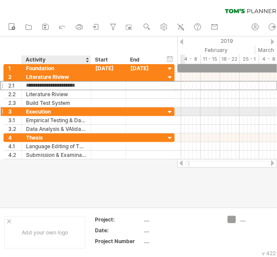
click at [60, 112] on div "Execution" at bounding box center [56, 111] width 60 height 8
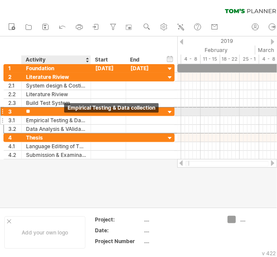
type input "*"
type input "**********"
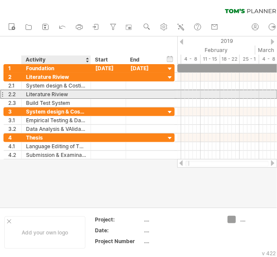
click at [67, 96] on div "Literature Riview" at bounding box center [56, 94] width 60 height 8
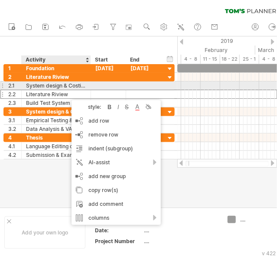
click at [62, 85] on div "System design & Costing" at bounding box center [56, 85] width 60 height 8
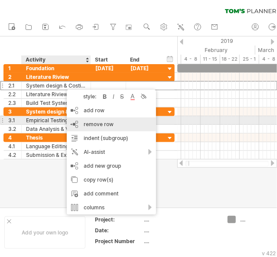
click at [95, 123] on span "remove row" at bounding box center [99, 124] width 30 height 6
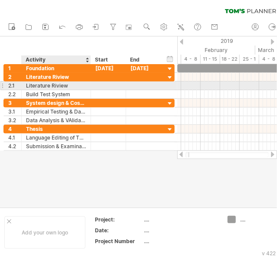
click at [55, 87] on div "Literature Riview" at bounding box center [56, 85] width 60 height 8
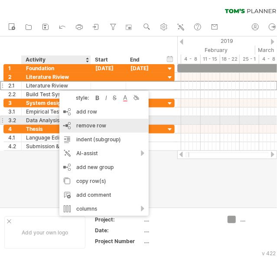
click at [90, 124] on span "remove row" at bounding box center [91, 125] width 30 height 6
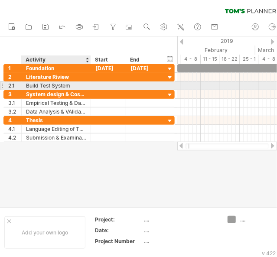
click at [56, 86] on div "Build Test System" at bounding box center [56, 85] width 60 height 8
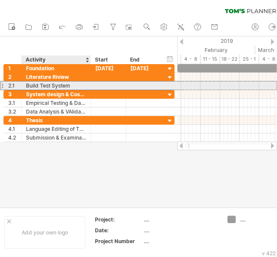
click at [68, 85] on div "Build Test System" at bounding box center [56, 85] width 60 height 8
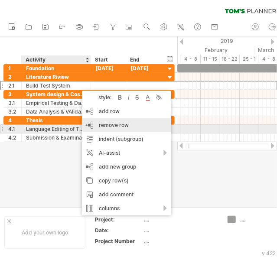
click at [114, 126] on span "remove row" at bounding box center [114, 125] width 30 height 6
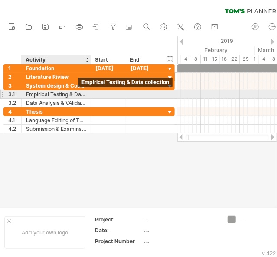
click at [75, 94] on div "Empirical Testing & Data collection" at bounding box center [56, 94] width 60 height 8
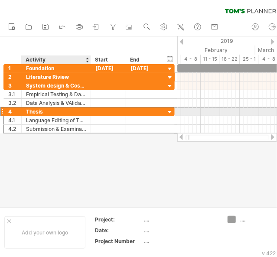
click at [73, 111] on div "Thesis" at bounding box center [56, 111] width 60 height 8
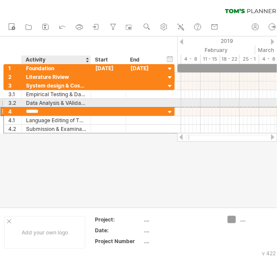
click at [74, 105] on div "Data Analysis & VAlidation" at bounding box center [56, 103] width 60 height 8
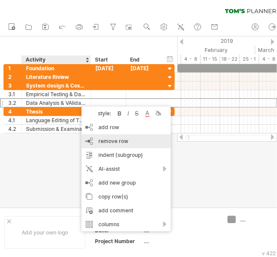
click at [107, 138] on span "remove row" at bounding box center [113, 141] width 30 height 6
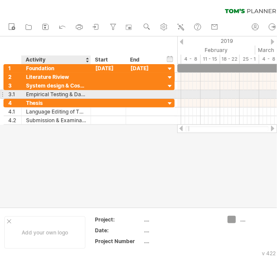
click at [62, 96] on div "Empirical Testing & Data collection" at bounding box center [56, 94] width 60 height 8
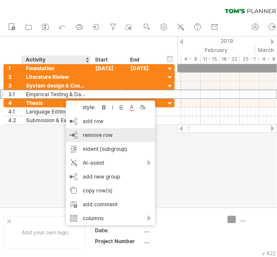
click at [96, 136] on span "remove row" at bounding box center [98, 135] width 30 height 6
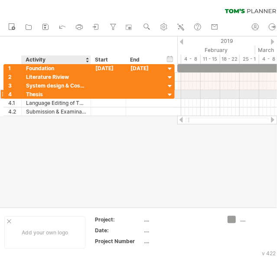
click at [55, 97] on div "Thesis" at bounding box center [56, 94] width 60 height 8
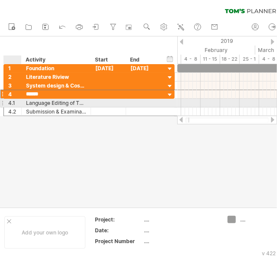
click at [14, 102] on div "4.1" at bounding box center [14, 103] width 13 height 8
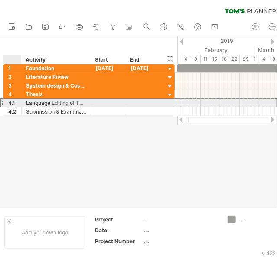
click at [14, 102] on div "4.1" at bounding box center [14, 103] width 13 height 8
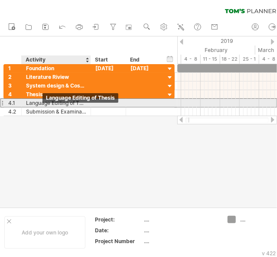
click at [45, 104] on div "Language Editing of Thesis" at bounding box center [56, 103] width 60 height 8
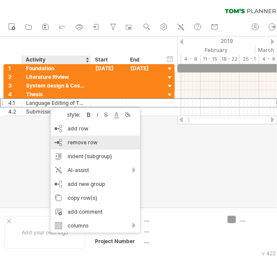
click at [81, 142] on span "remove row" at bounding box center [83, 142] width 30 height 6
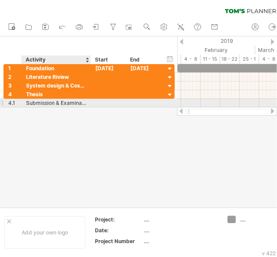
click at [56, 104] on div "Submission & Examination" at bounding box center [56, 103] width 60 height 8
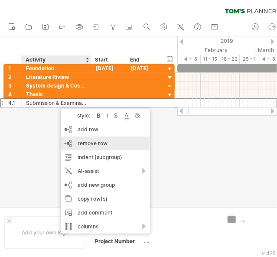
click at [105, 141] on span "remove row" at bounding box center [93, 143] width 30 height 6
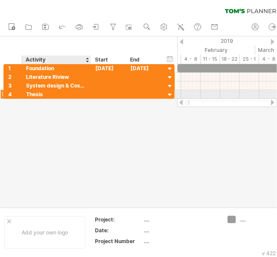
click at [75, 97] on div "Thesis" at bounding box center [56, 94] width 60 height 8
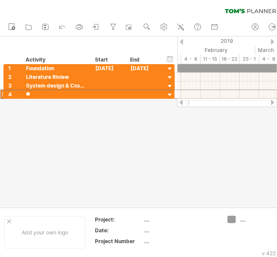
type input "*"
type input "**********"
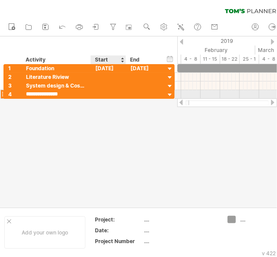
click at [98, 97] on div at bounding box center [108, 94] width 35 height 8
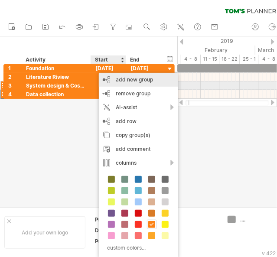
click at [134, 82] on div "add new group" at bounding box center [138, 80] width 79 height 14
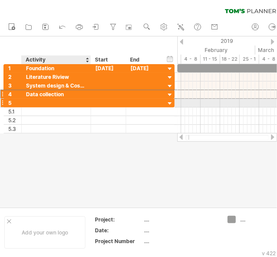
click at [65, 104] on div at bounding box center [56, 103] width 60 height 8
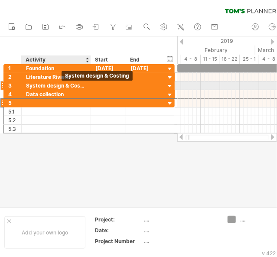
click at [62, 84] on div "System design & Costing" at bounding box center [56, 85] width 60 height 8
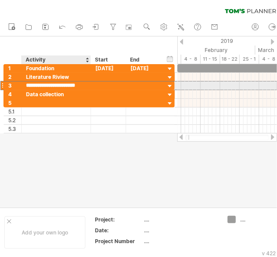
click at [84, 86] on input "**********" at bounding box center [56, 85] width 60 height 8
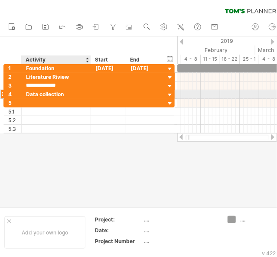
type input "**********"
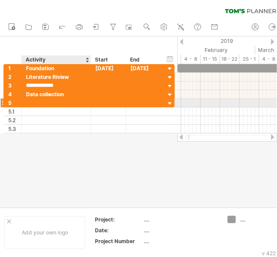
click at [29, 106] on div at bounding box center [56, 103] width 60 height 8
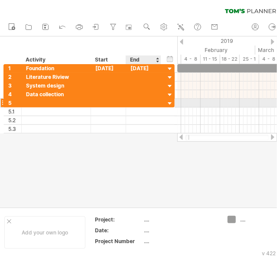
click at [171, 102] on div at bounding box center [170, 104] width 8 height 8
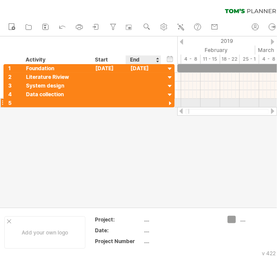
click at [170, 102] on div at bounding box center [170, 104] width 8 height 8
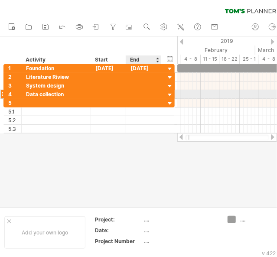
click at [171, 94] on div at bounding box center [170, 95] width 8 height 8
click at [171, 95] on div at bounding box center [170, 95] width 8 height 8
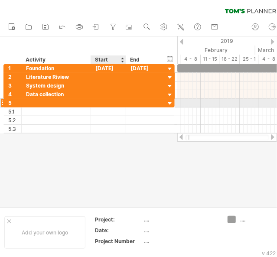
click at [119, 103] on div at bounding box center [108, 103] width 35 height 8
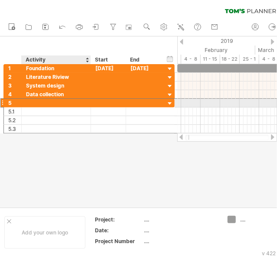
click at [55, 104] on div at bounding box center [56, 103] width 60 height 8
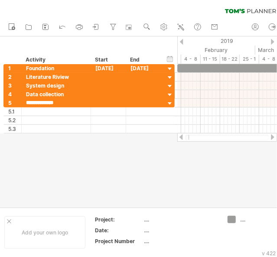
type input "**********"
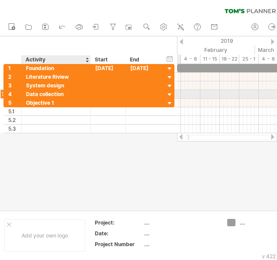
click at [56, 93] on div "Data collection" at bounding box center [56, 94] width 60 height 8
click at [67, 93] on input "**********" at bounding box center [56, 94] width 60 height 8
type input "*"
type input "**********"
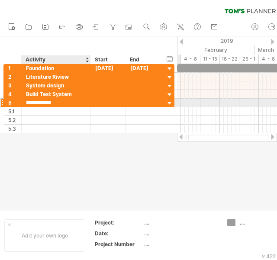
click at [55, 103] on input "**********" at bounding box center [56, 103] width 60 height 8
type input "*"
type input "**********"
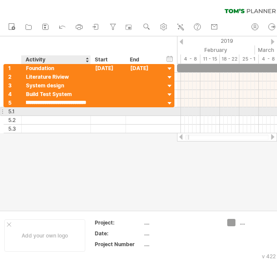
click at [68, 110] on div at bounding box center [56, 111] width 60 height 8
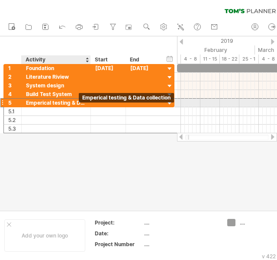
click at [85, 103] on div "Emperical testing & Data collection" at bounding box center [56, 103] width 60 height 8
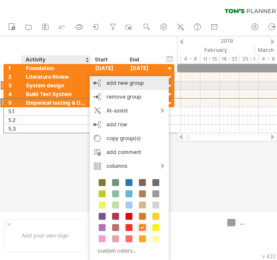
click at [120, 87] on div "add new group" at bounding box center [129, 83] width 79 height 14
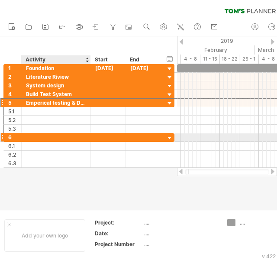
click at [62, 135] on div at bounding box center [56, 137] width 60 height 8
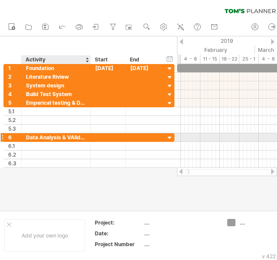
click at [74, 135] on div "Data Analysis & VAlidation" at bounding box center [56, 137] width 60 height 8
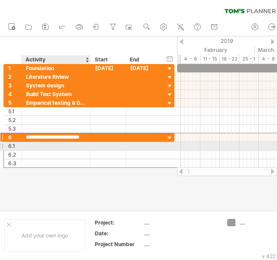
type input "**********"
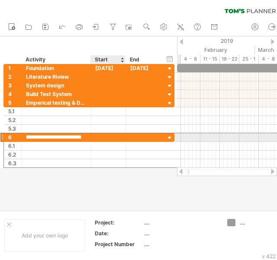
click at [97, 137] on div at bounding box center [108, 137] width 35 height 8
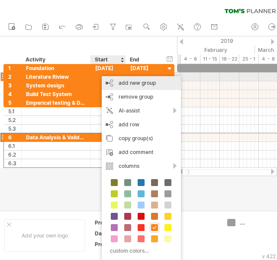
click at [138, 81] on div "add new group" at bounding box center [141, 83] width 79 height 14
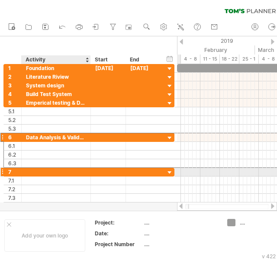
click at [79, 169] on div at bounding box center [56, 172] width 60 height 8
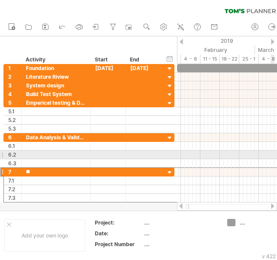
type input "*"
type input "**********"
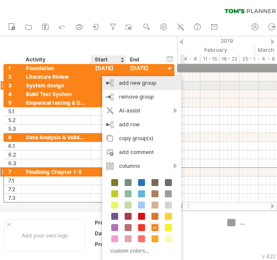
click at [138, 83] on div "add new group" at bounding box center [141, 83] width 79 height 14
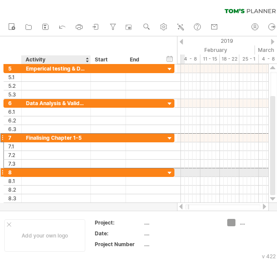
click at [59, 171] on div at bounding box center [56, 173] width 60 height 8
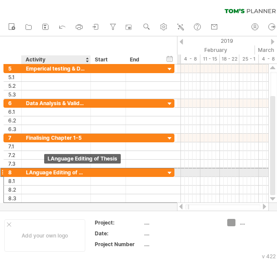
click at [35, 172] on div "LAnguage Editing of Thesis" at bounding box center [56, 173] width 60 height 8
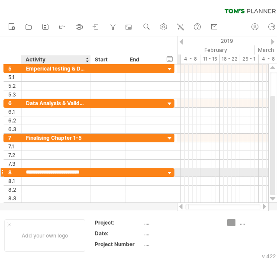
type input "**********"
click at [86, 171] on div "**********" at bounding box center [56, 173] width 69 height 8
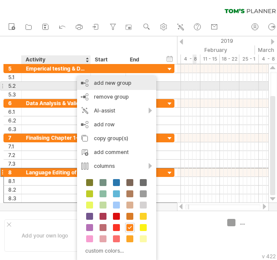
click at [107, 85] on div "add new group" at bounding box center [116, 83] width 79 height 14
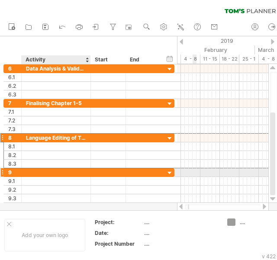
click at [55, 174] on div at bounding box center [56, 173] width 60 height 8
type input "**********"
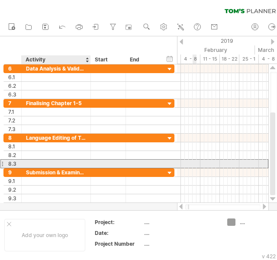
click at [67, 162] on div at bounding box center [56, 164] width 60 height 8
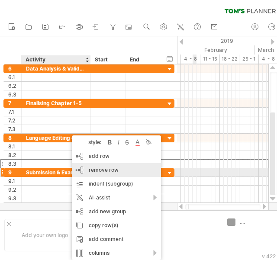
click at [89, 171] on span "remove row" at bounding box center [104, 170] width 30 height 6
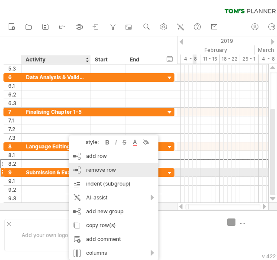
click at [92, 170] on span "remove row" at bounding box center [101, 170] width 30 height 6
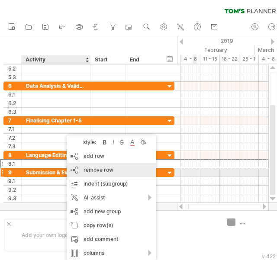
drag, startPoint x: 101, startPoint y: 169, endPoint x: 97, endPoint y: 166, distance: 5.3
click at [101, 169] on span "remove row" at bounding box center [99, 170] width 30 height 6
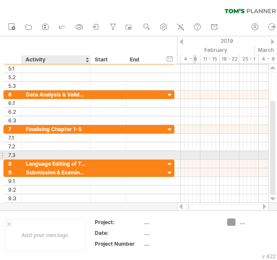
click at [45, 153] on div at bounding box center [56, 155] width 60 height 8
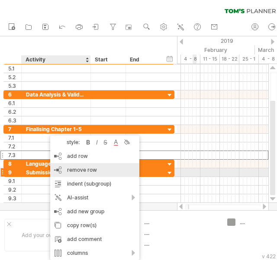
click at [81, 169] on span "remove row" at bounding box center [82, 170] width 30 height 6
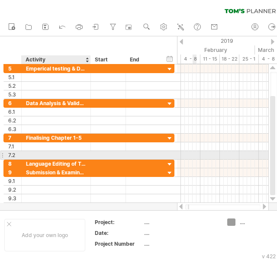
click at [63, 152] on div at bounding box center [56, 155] width 60 height 8
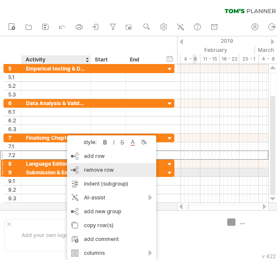
drag, startPoint x: 92, startPoint y: 171, endPoint x: 79, endPoint y: 160, distance: 17.5
click at [92, 171] on span "remove row" at bounding box center [99, 170] width 30 height 6
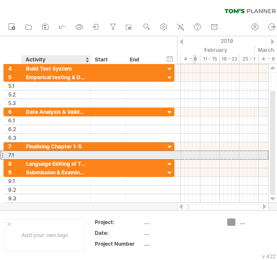
click at [74, 157] on div at bounding box center [56, 155] width 60 height 8
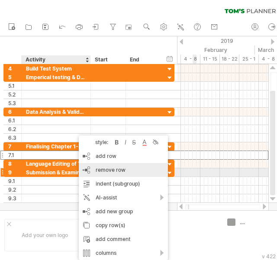
click at [93, 169] on div "remove row remove selected rows" at bounding box center [123, 170] width 89 height 14
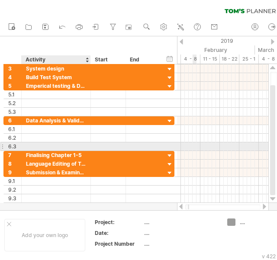
click at [68, 146] on div at bounding box center [56, 147] width 60 height 8
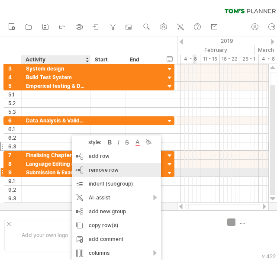
click at [97, 169] on span "remove row" at bounding box center [104, 170] width 30 height 6
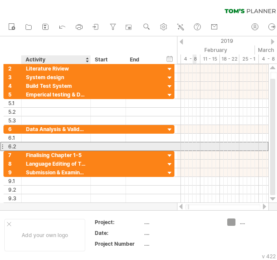
click at [65, 143] on div at bounding box center [56, 147] width 60 height 8
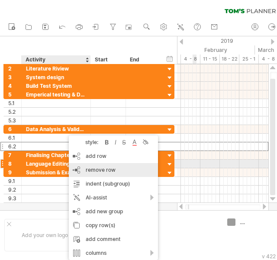
drag, startPoint x: 94, startPoint y: 166, endPoint x: 91, endPoint y: 162, distance: 4.6
click at [94, 166] on div "remove row remove selected rows" at bounding box center [113, 170] width 89 height 14
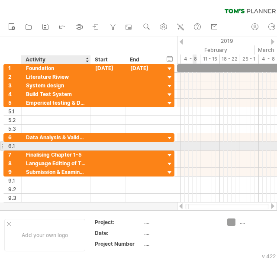
click at [68, 145] on div at bounding box center [56, 146] width 60 height 8
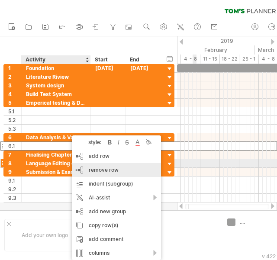
click at [96, 168] on span "remove row" at bounding box center [104, 170] width 30 height 6
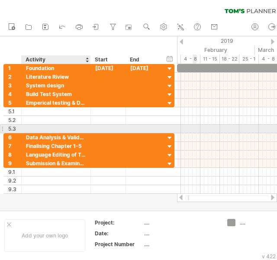
click at [71, 125] on div at bounding box center [56, 129] width 60 height 8
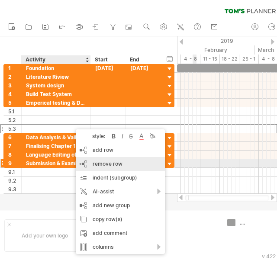
click at [108, 162] on span "remove row" at bounding box center [108, 164] width 30 height 6
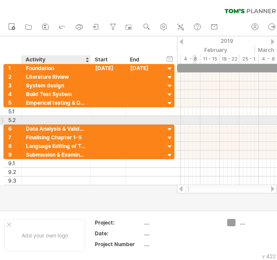
click at [43, 117] on div at bounding box center [56, 120] width 60 height 8
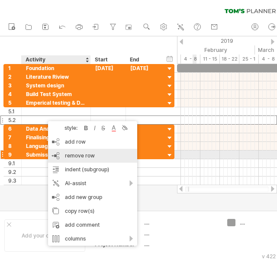
click at [76, 153] on span "remove row" at bounding box center [80, 156] width 30 height 6
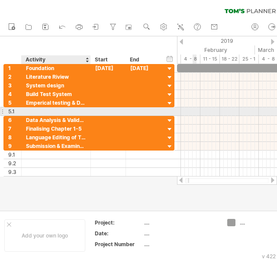
click at [55, 109] on div at bounding box center [56, 111] width 60 height 8
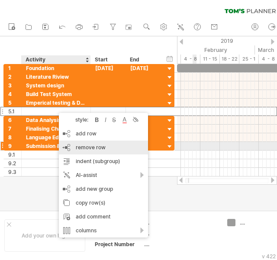
click at [85, 148] on span "remove row" at bounding box center [91, 147] width 30 height 6
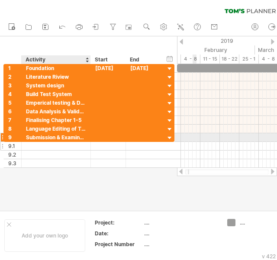
click at [38, 148] on div at bounding box center [56, 146] width 60 height 8
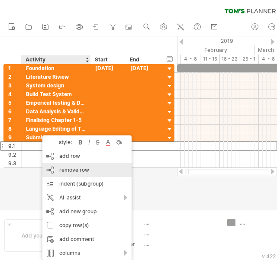
click at [78, 172] on span "remove row" at bounding box center [74, 170] width 30 height 6
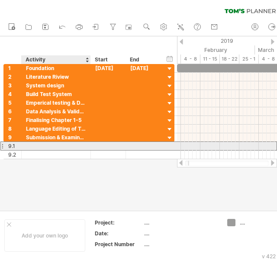
click at [48, 146] on div at bounding box center [56, 146] width 60 height 8
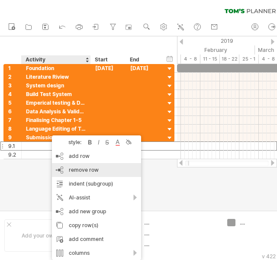
click at [81, 171] on span "remove row" at bounding box center [84, 170] width 30 height 6
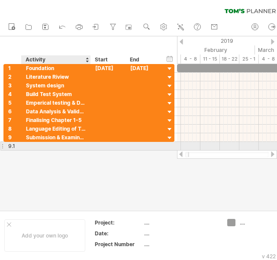
click at [42, 143] on div at bounding box center [56, 146] width 60 height 8
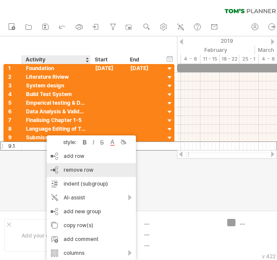
click at [79, 172] on span "remove row" at bounding box center [79, 170] width 30 height 6
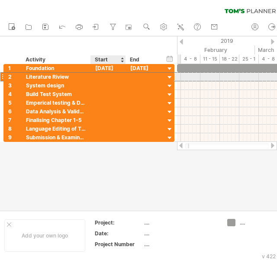
click at [97, 78] on div at bounding box center [108, 77] width 35 height 8
click at [98, 78] on div at bounding box center [108, 77] width 35 height 8
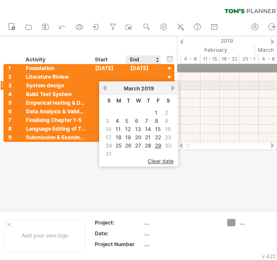
click at [170, 90] on div "[DATE]" at bounding box center [138, 88] width 63 height 6
click at [172, 88] on link "next" at bounding box center [173, 88] width 6 height 6
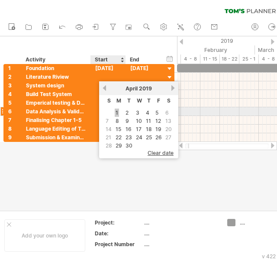
click at [117, 113] on link "1" at bounding box center [117, 113] width 4 height 8
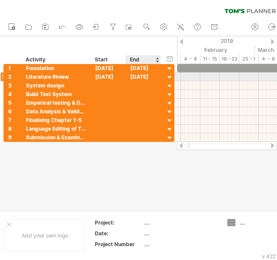
click at [134, 76] on div "[DATE]" at bounding box center [143, 77] width 35 height 8
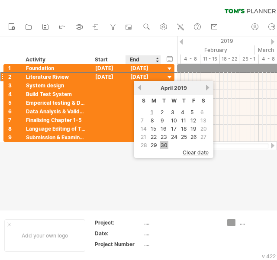
click at [163, 143] on link "30" at bounding box center [164, 145] width 9 height 8
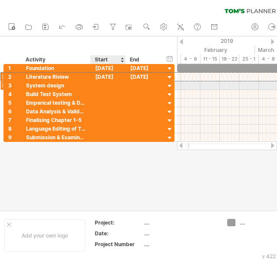
click at [105, 82] on div at bounding box center [108, 85] width 35 height 8
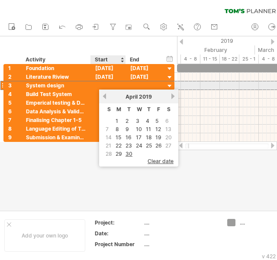
click at [100, 86] on div at bounding box center [108, 85] width 35 height 8
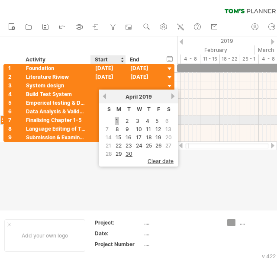
click at [117, 120] on link "1" at bounding box center [117, 121] width 4 height 8
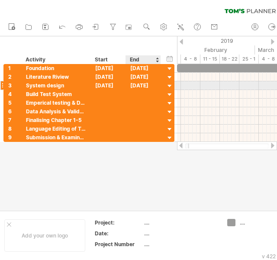
click at [140, 84] on div "[DATE]" at bounding box center [143, 85] width 35 height 8
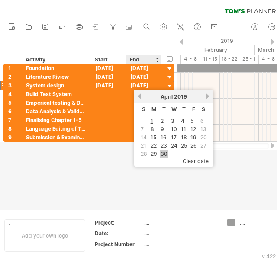
click at [163, 150] on link "30" at bounding box center [164, 154] width 9 height 8
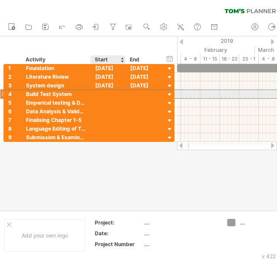
click at [105, 94] on div at bounding box center [108, 94] width 35 height 8
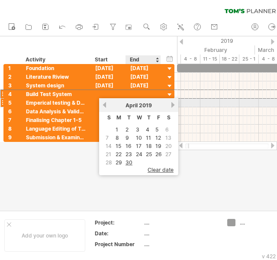
click at [170, 107] on div "[DATE]" at bounding box center [138, 105] width 63 height 6
click at [172, 105] on link "next" at bounding box center [173, 105] width 6 height 6
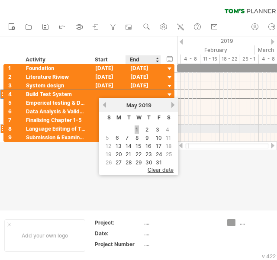
click at [136, 128] on link "1" at bounding box center [137, 130] width 4 height 8
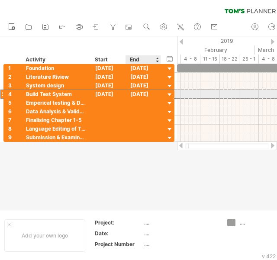
click at [146, 94] on div "[DATE]" at bounding box center [143, 94] width 35 height 8
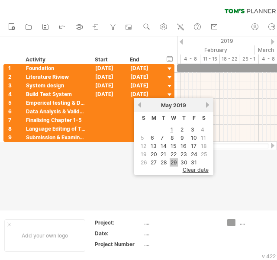
click at [175, 159] on link "29" at bounding box center [174, 163] width 8 height 8
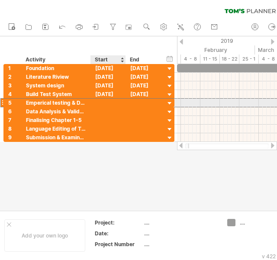
click at [101, 103] on div at bounding box center [108, 103] width 35 height 8
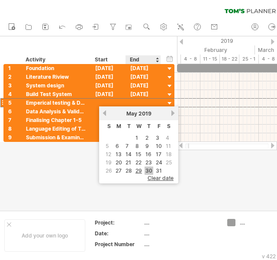
click at [146, 169] on link "30" at bounding box center [149, 171] width 9 height 8
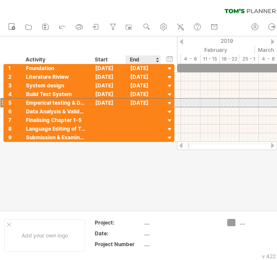
click at [145, 104] on div "[DATE]" at bounding box center [143, 103] width 35 height 8
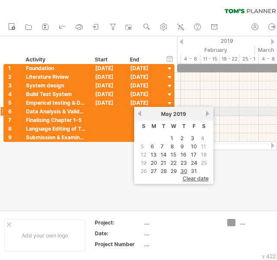
click at [208, 114] on link "next" at bounding box center [208, 113] width 6 height 6
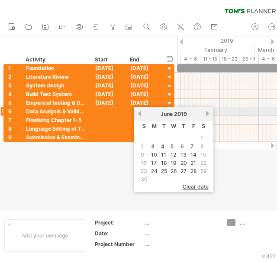
click at [205, 116] on link "next" at bounding box center [208, 113] width 6 height 6
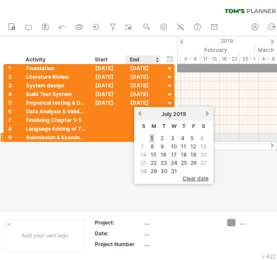
click at [152, 139] on link "1" at bounding box center [152, 138] width 4 height 8
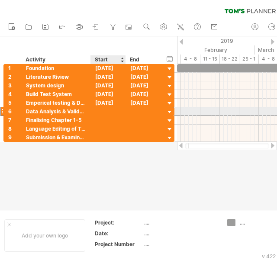
click at [100, 112] on div at bounding box center [108, 111] width 35 height 8
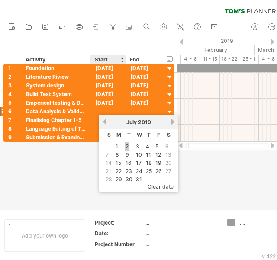
click at [128, 146] on link "2" at bounding box center [127, 147] width 5 height 8
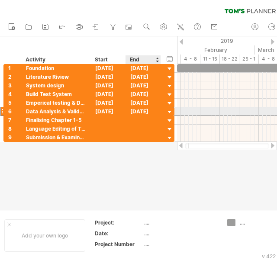
click at [147, 110] on div "[DATE]" at bounding box center [143, 111] width 35 height 8
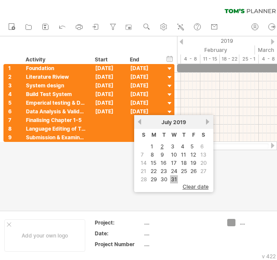
click at [176, 179] on link "31" at bounding box center [174, 179] width 8 height 8
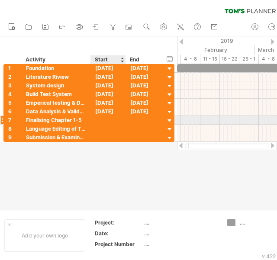
click at [99, 117] on div at bounding box center [108, 120] width 35 height 8
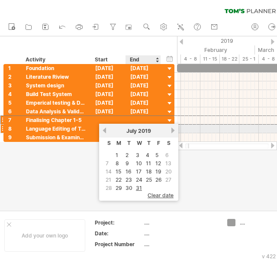
click at [174, 132] on link "next" at bounding box center [173, 130] width 6 height 6
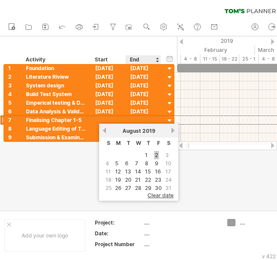
click at [157, 154] on link "2" at bounding box center [156, 155] width 5 height 8
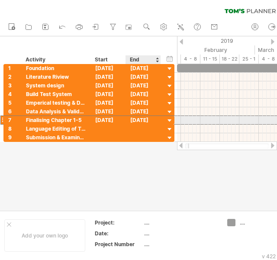
click at [146, 120] on div "[DATE]" at bounding box center [143, 120] width 35 height 8
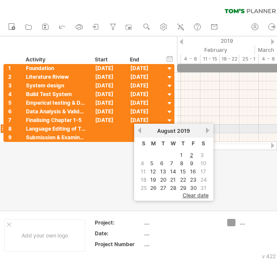
click at [208, 131] on link "next" at bounding box center [208, 130] width 6 height 6
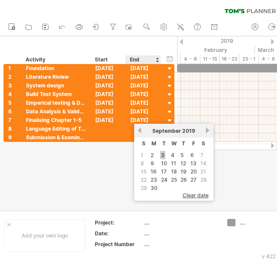
click at [163, 156] on link "3" at bounding box center [162, 155] width 5 height 8
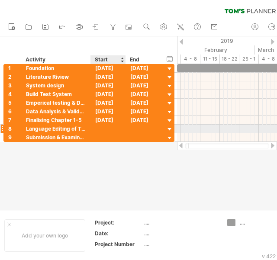
click at [103, 126] on div at bounding box center [108, 129] width 35 height 8
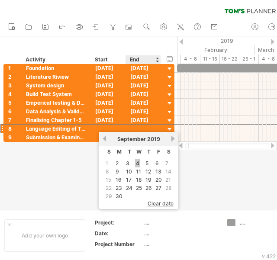
click at [137, 164] on link "4" at bounding box center [137, 163] width 5 height 8
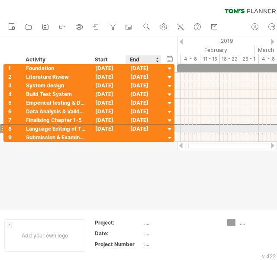
click at [149, 129] on div "[DATE]" at bounding box center [143, 129] width 35 height 8
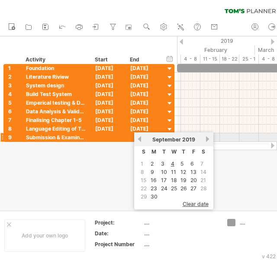
click at [208, 140] on link "next" at bounding box center [208, 139] width 6 height 6
click at [139, 139] on link "previous" at bounding box center [139, 139] width 6 height 6
click at [208, 141] on link "next" at bounding box center [208, 139] width 6 height 6
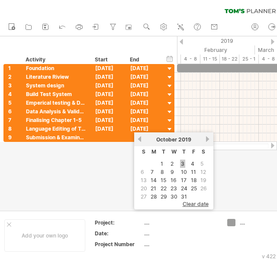
click at [181, 163] on link "3" at bounding box center [182, 164] width 5 height 8
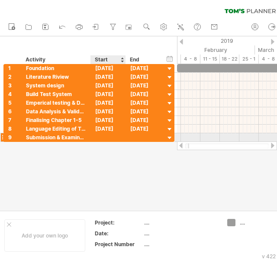
click at [104, 135] on div at bounding box center [108, 137] width 35 height 8
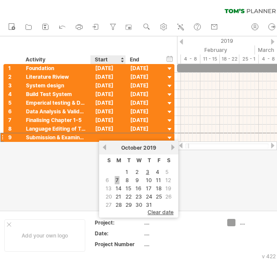
click at [116, 179] on link "7" at bounding box center [117, 180] width 5 height 8
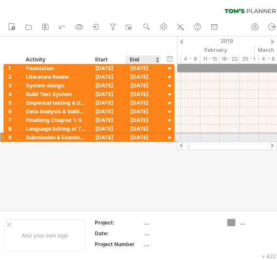
click at [152, 135] on div "[DATE]" at bounding box center [143, 137] width 35 height 8
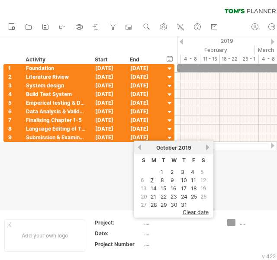
click at [205, 151] on div "previous next [DATE]" at bounding box center [173, 148] width 79 height 14
click at [208, 149] on link "next" at bounding box center [208, 147] width 6 height 6
click at [206, 148] on link "next" at bounding box center [208, 147] width 6 height 6
click at [195, 204] on link "31" at bounding box center [194, 205] width 8 height 8
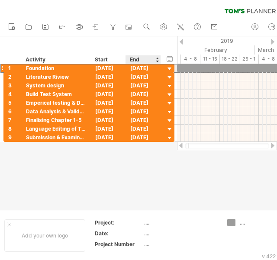
click at [153, 68] on div "[DATE]" at bounding box center [143, 68] width 35 height 8
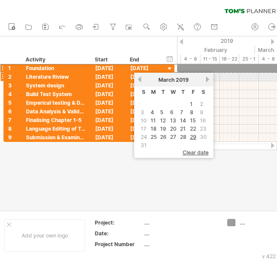
click at [205, 80] on link "next" at bounding box center [208, 79] width 6 height 6
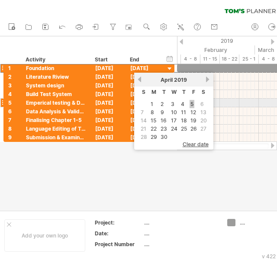
click at [190, 102] on link "5" at bounding box center [192, 104] width 5 height 8
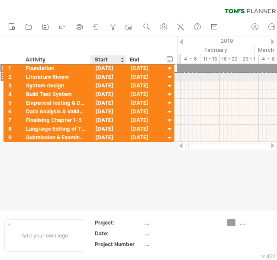
click at [117, 78] on div "[DATE]" at bounding box center [108, 77] width 35 height 8
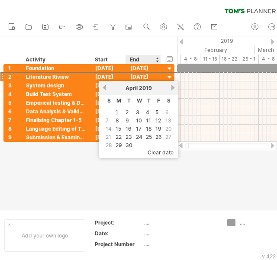
click at [165, 153] on span "clear date" at bounding box center [161, 152] width 26 height 6
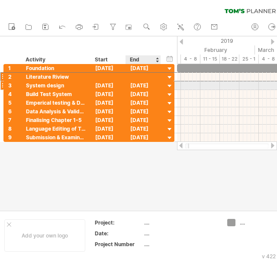
click at [136, 85] on div "[DATE]" at bounding box center [143, 85] width 35 height 8
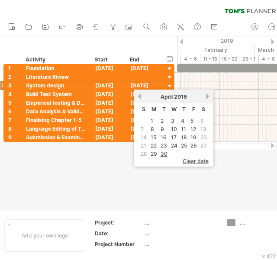
click at [195, 159] on span "clear date" at bounding box center [196, 161] width 26 height 6
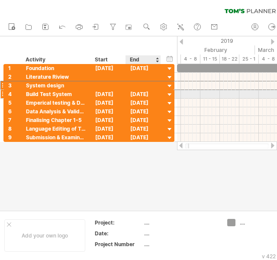
click at [149, 94] on div "[DATE]" at bounding box center [143, 94] width 35 height 8
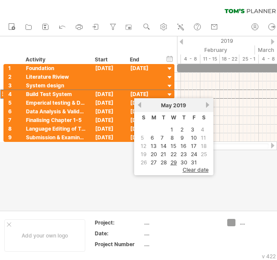
click at [190, 167] on span "clear date" at bounding box center [196, 170] width 26 height 6
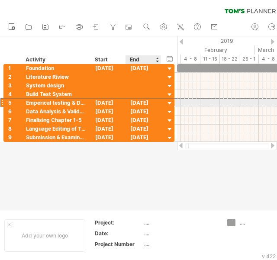
click at [147, 103] on div "[DATE]" at bounding box center [143, 103] width 35 height 8
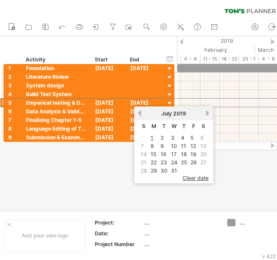
click at [195, 176] on span "clear date" at bounding box center [196, 178] width 26 height 6
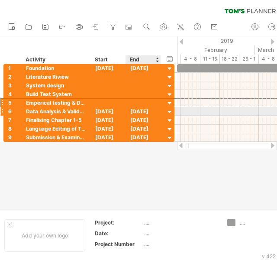
click at [140, 111] on div "[DATE]" at bounding box center [143, 111] width 35 height 8
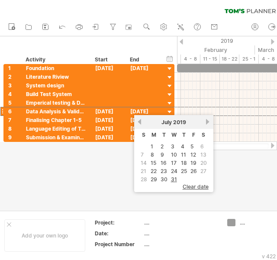
click at [190, 185] on span "clear date" at bounding box center [196, 187] width 26 height 6
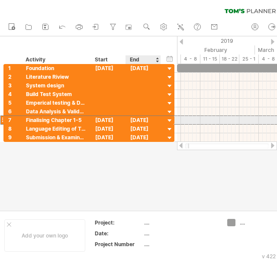
click at [149, 117] on div "[DATE]" at bounding box center [143, 120] width 35 height 8
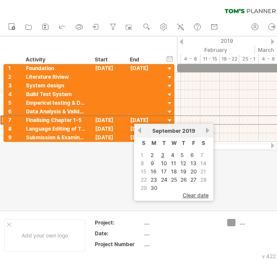
click at [200, 194] on span "clear date" at bounding box center [196, 195] width 26 height 6
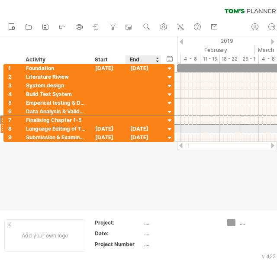
click at [142, 126] on div "[DATE]" at bounding box center [143, 129] width 35 height 8
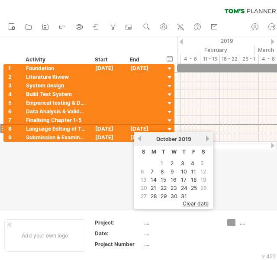
click at [194, 205] on div "clear date" at bounding box center [173, 206] width 79 height 6
click at [196, 202] on span "clear date" at bounding box center [196, 204] width 26 height 6
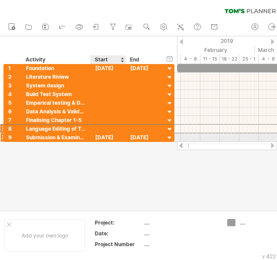
click at [125, 137] on div "[DATE]" at bounding box center [108, 137] width 35 height 8
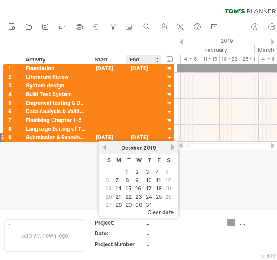
click at [169, 212] on span "clear date" at bounding box center [161, 212] width 26 height 6
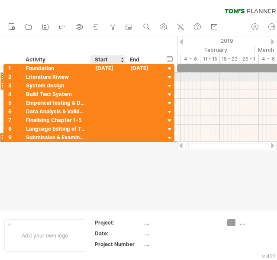
click at [100, 81] on div at bounding box center [108, 85] width 35 height 8
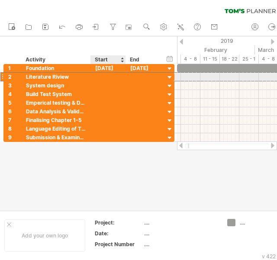
click at [101, 77] on div at bounding box center [108, 77] width 35 height 8
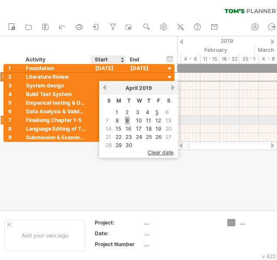
click at [126, 121] on link "9" at bounding box center [127, 121] width 5 height 8
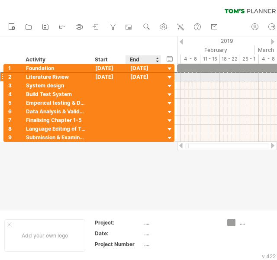
click at [155, 77] on div "[DATE]" at bounding box center [143, 77] width 35 height 8
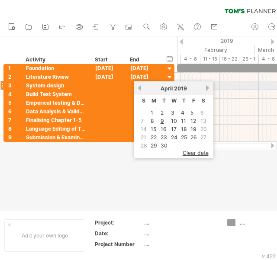
click at [209, 88] on link "next" at bounding box center [208, 88] width 6 height 6
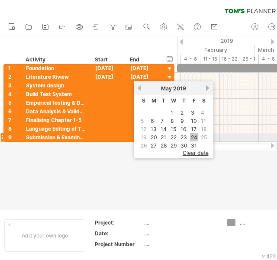
click at [193, 134] on link "24" at bounding box center [194, 137] width 8 height 8
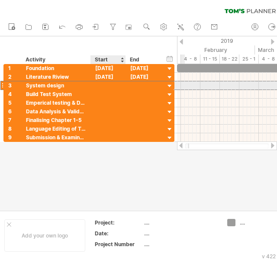
click at [103, 85] on div at bounding box center [108, 85] width 35 height 8
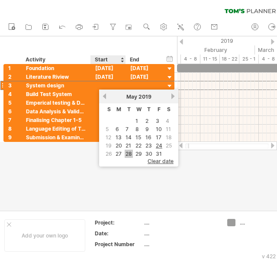
click at [126, 151] on link "28" at bounding box center [129, 154] width 8 height 8
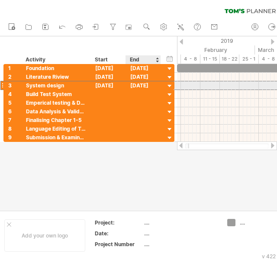
click at [141, 86] on div "[DATE]" at bounding box center [143, 85] width 35 height 8
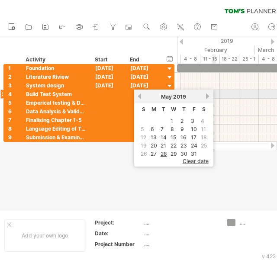
click at [206, 97] on link "next" at bounding box center [208, 96] width 6 height 6
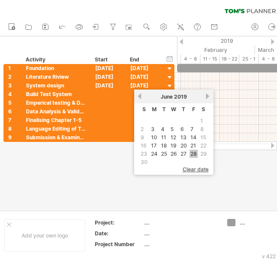
click at [193, 152] on link "28" at bounding box center [194, 154] width 8 height 8
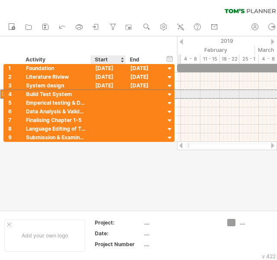
click at [102, 93] on div at bounding box center [108, 94] width 35 height 8
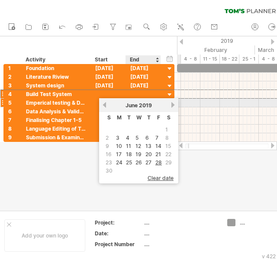
click at [172, 105] on link "next" at bounding box center [173, 105] width 6 height 6
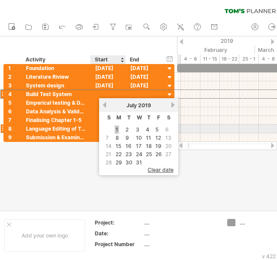
click at [118, 130] on link "1" at bounding box center [117, 130] width 4 height 8
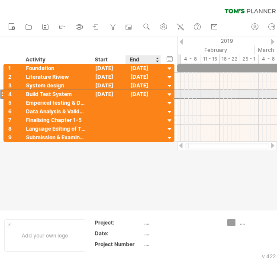
click at [147, 95] on div "[DATE]" at bounding box center [143, 94] width 35 height 8
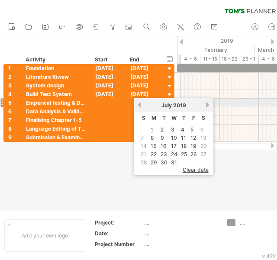
click at [208, 104] on link "next" at bounding box center [208, 105] width 6 height 6
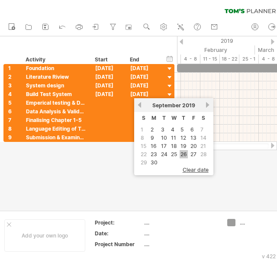
click at [181, 152] on link "26" at bounding box center [184, 154] width 8 height 8
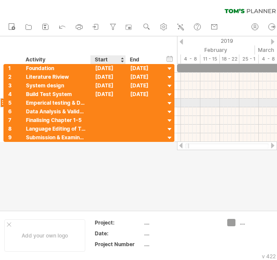
click at [106, 100] on div at bounding box center [108, 103] width 35 height 8
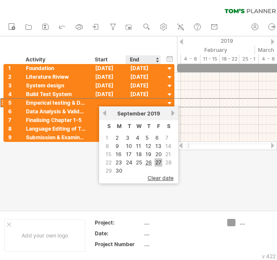
click at [159, 162] on link "27" at bounding box center [159, 163] width 8 height 8
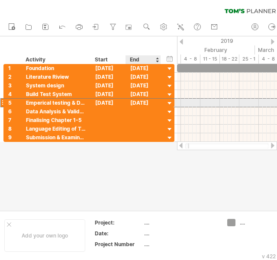
click at [151, 103] on div "[DATE]" at bounding box center [143, 103] width 35 height 8
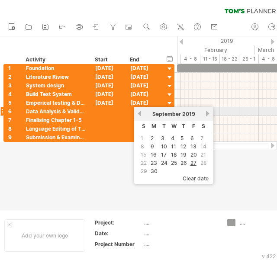
click at [207, 115] on link "next" at bounding box center [208, 113] width 6 height 6
click at [208, 115] on link "next" at bounding box center [208, 113] width 6 height 6
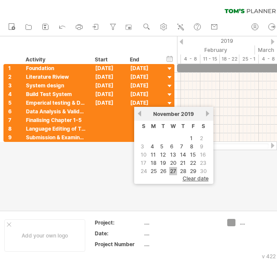
click at [172, 169] on link "27" at bounding box center [173, 171] width 8 height 8
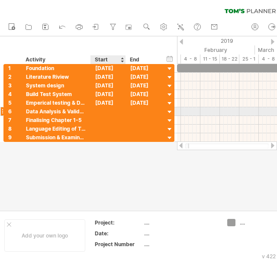
click at [100, 110] on div at bounding box center [108, 111] width 35 height 8
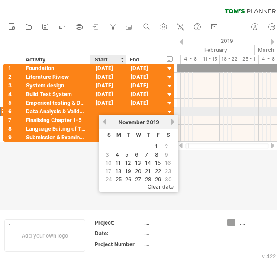
click at [100, 110] on div at bounding box center [108, 111] width 35 height 8
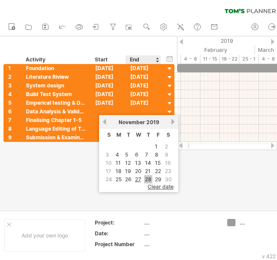
click at [147, 179] on link "28" at bounding box center [148, 179] width 8 height 8
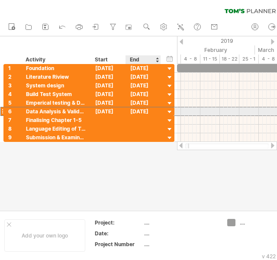
click at [150, 111] on div "[DATE]" at bounding box center [143, 111] width 35 height 8
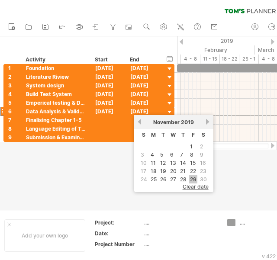
click at [195, 175] on link "29" at bounding box center [193, 179] width 8 height 8
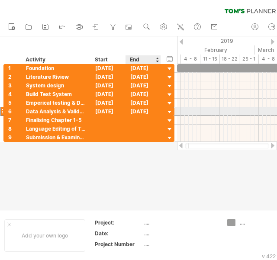
click at [149, 112] on div "[DATE]" at bounding box center [143, 111] width 35 height 8
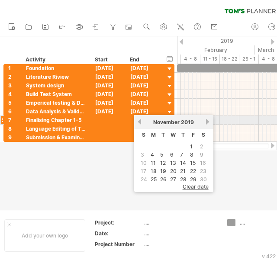
click at [209, 123] on link "next" at bounding box center [208, 122] width 6 height 6
click at [206, 122] on link "next" at bounding box center [208, 122] width 6 height 6
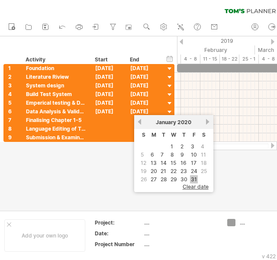
click at [194, 176] on link "31" at bounding box center [194, 179] width 8 height 8
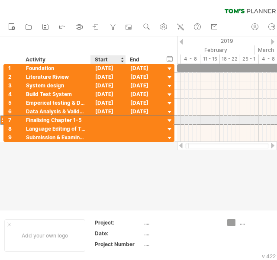
click at [102, 120] on div at bounding box center [108, 120] width 35 height 8
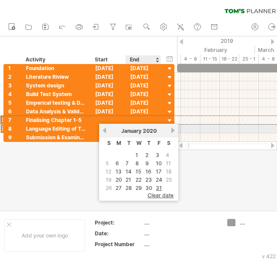
click at [172, 129] on link "next" at bounding box center [173, 130] width 6 height 6
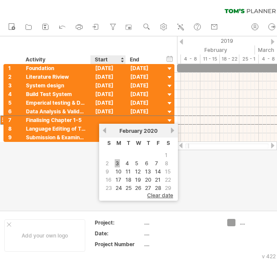
click at [117, 162] on link "3" at bounding box center [117, 163] width 5 height 8
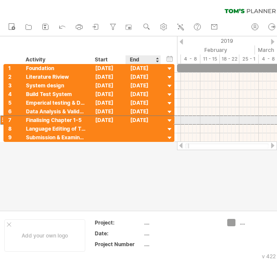
click at [150, 121] on div "[DATE]" at bounding box center [143, 120] width 35 height 8
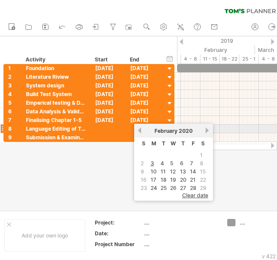
click at [207, 132] on link "next" at bounding box center [208, 130] width 6 height 6
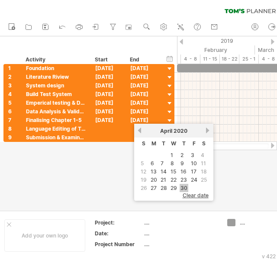
click at [185, 184] on link "30" at bounding box center [184, 188] width 9 height 8
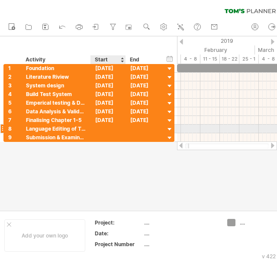
click at [98, 129] on div at bounding box center [108, 129] width 35 height 8
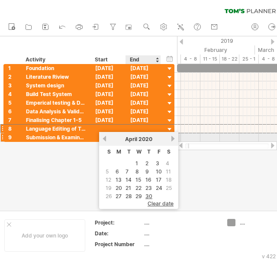
click at [176, 140] on link "next" at bounding box center [173, 139] width 6 height 6
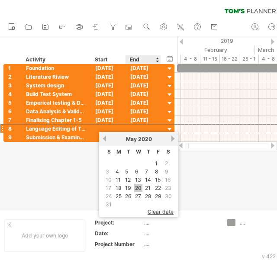
click at [138, 188] on link "20" at bounding box center [138, 188] width 8 height 8
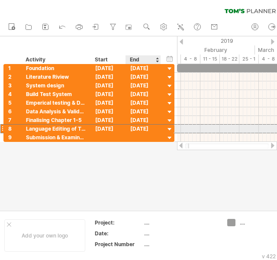
click at [154, 126] on div "[DATE]" at bounding box center [143, 129] width 35 height 8
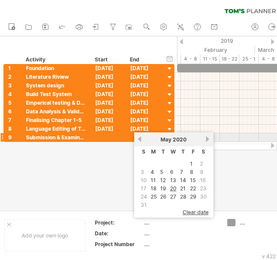
click at [208, 140] on link "next" at bounding box center [208, 139] width 6 height 6
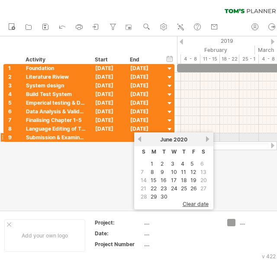
click at [208, 140] on link "next" at bounding box center [208, 139] width 6 height 6
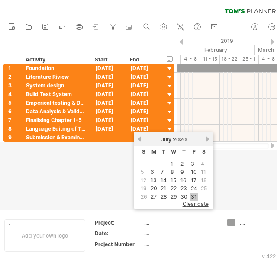
click at [192, 195] on link "31" at bounding box center [194, 197] width 8 height 8
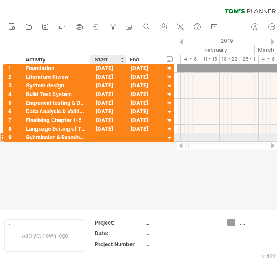
click at [111, 133] on div at bounding box center [108, 137] width 35 height 8
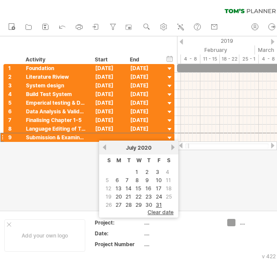
click at [172, 146] on link "next" at bounding box center [173, 147] width 6 height 6
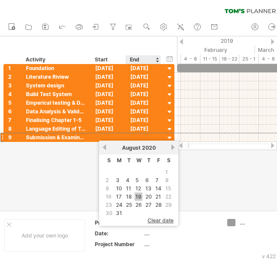
click at [137, 196] on link "19" at bounding box center [139, 197] width 8 height 8
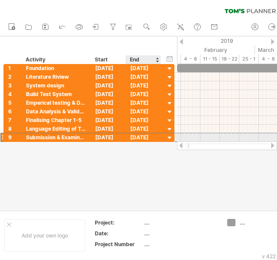
click at [152, 136] on div "[DATE]" at bounding box center [143, 137] width 35 height 8
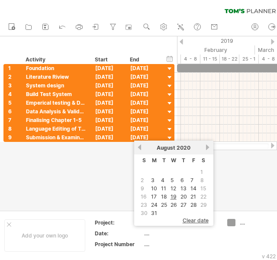
click at [208, 146] on link "next" at bounding box center [208, 147] width 6 height 6
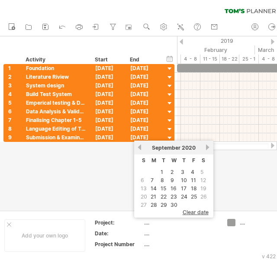
click at [207, 147] on link "next" at bounding box center [208, 147] width 6 height 6
click at [192, 203] on link "30" at bounding box center [193, 205] width 9 height 8
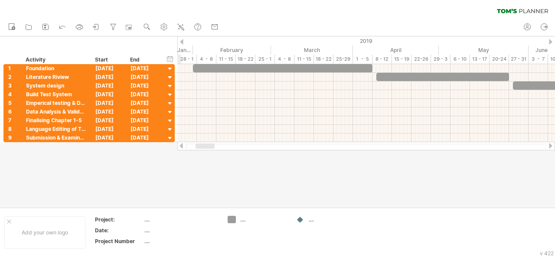
drag, startPoint x: 209, startPoint y: 149, endPoint x: 208, endPoint y: 174, distance: 25.1
click at [208, 174] on div "Trying to reach [DOMAIN_NAME] Connected again... 0% clear filter new 1" at bounding box center [277, 128] width 555 height 257
click at [148, 217] on div "...." at bounding box center [180, 219] width 73 height 7
click at [47, 28] on icon at bounding box center [45, 27] width 9 height 9
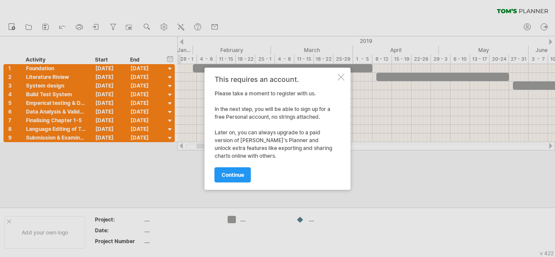
click at [342, 72] on div "This requires an account. Please take a moment to register with us. In the next…" at bounding box center [278, 129] width 146 height 122
click at [341, 76] on div at bounding box center [341, 77] width 7 height 7
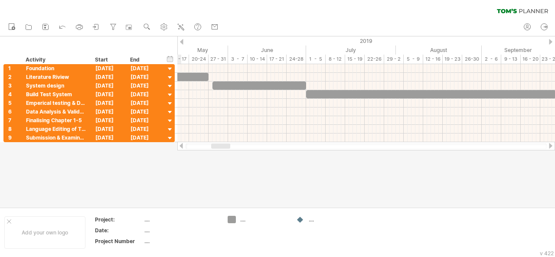
drag, startPoint x: 211, startPoint y: 146, endPoint x: 230, endPoint y: 162, distance: 24.6
click at [230, 162] on div "Trying to reach [DOMAIN_NAME] Connected again... 0% clear filter new 1" at bounding box center [277, 128] width 555 height 257
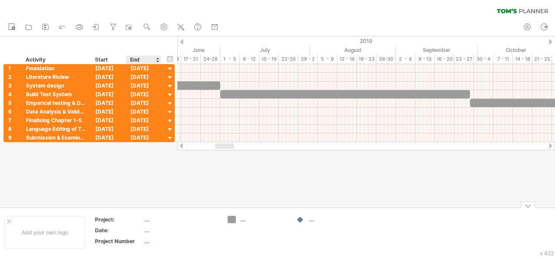
click at [150, 223] on td "...." at bounding box center [181, 221] width 74 height 10
